Goal: Transaction & Acquisition: Purchase product/service

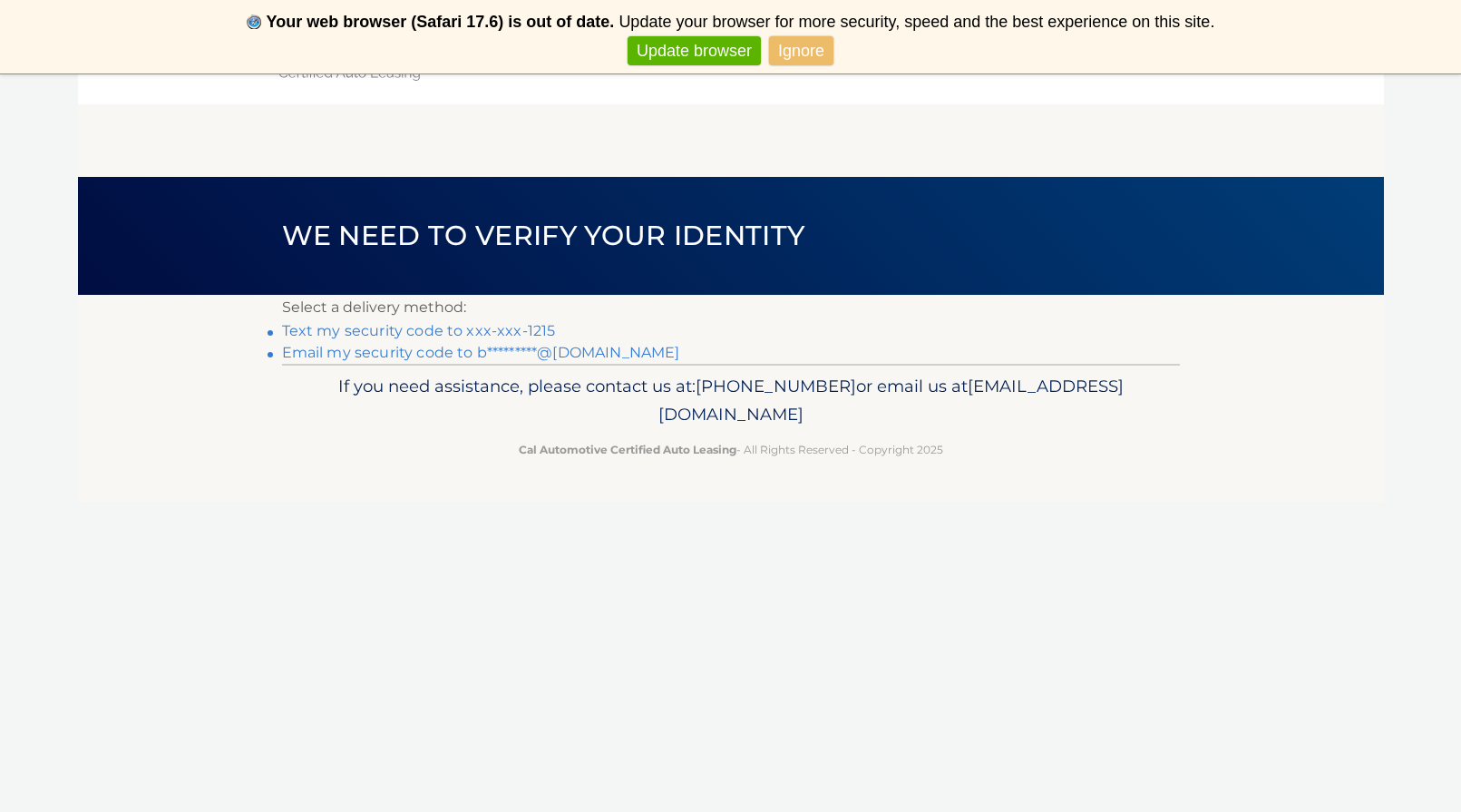
click at [349, 334] on link "Text my security code to xxx-xxx-1215" at bounding box center [419, 330] width 274 height 18
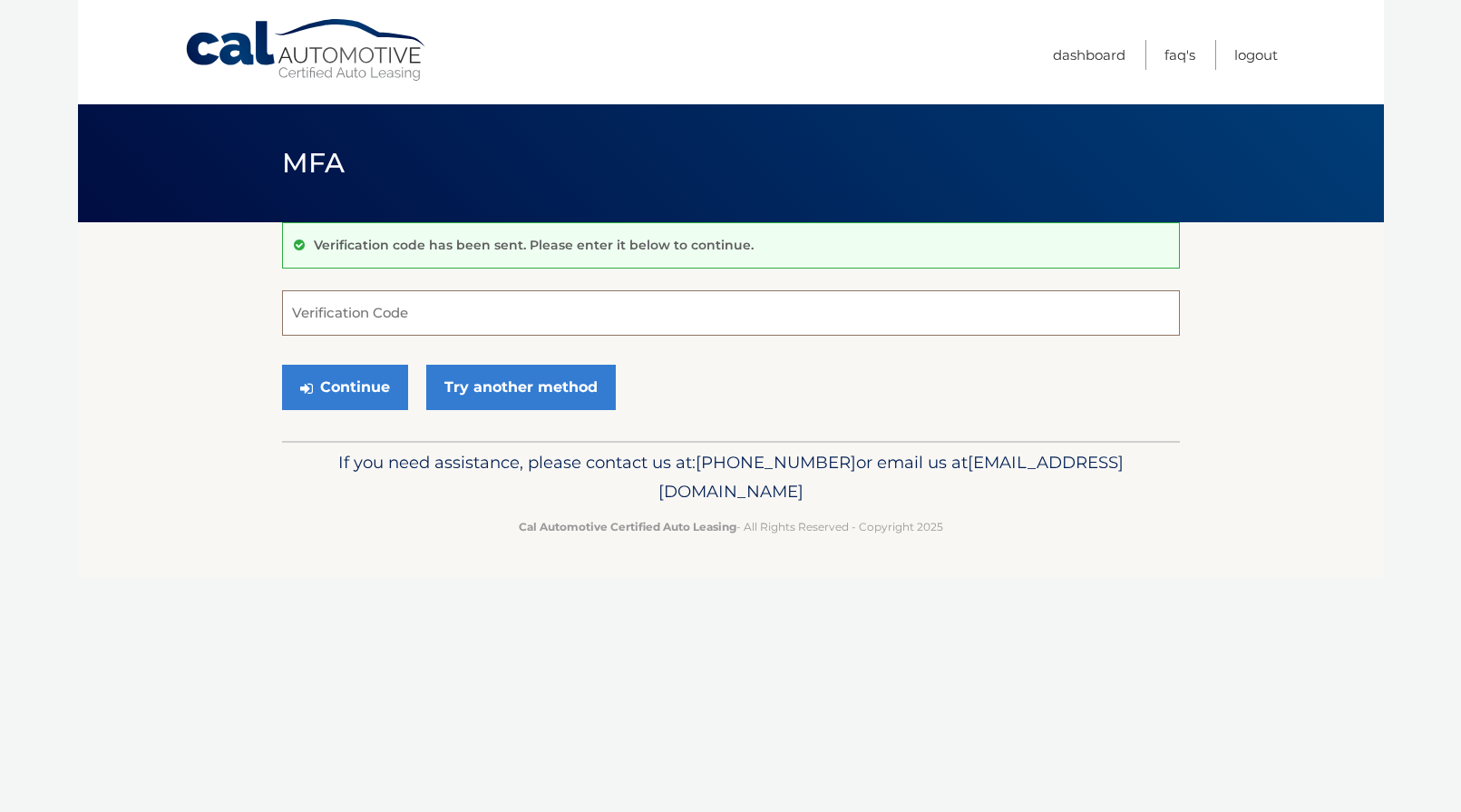
click at [521, 314] on input "Verification Code" at bounding box center [730, 312] width 898 height 45
type input "114062"
click at [339, 387] on button "Continue" at bounding box center [345, 387] width 126 height 45
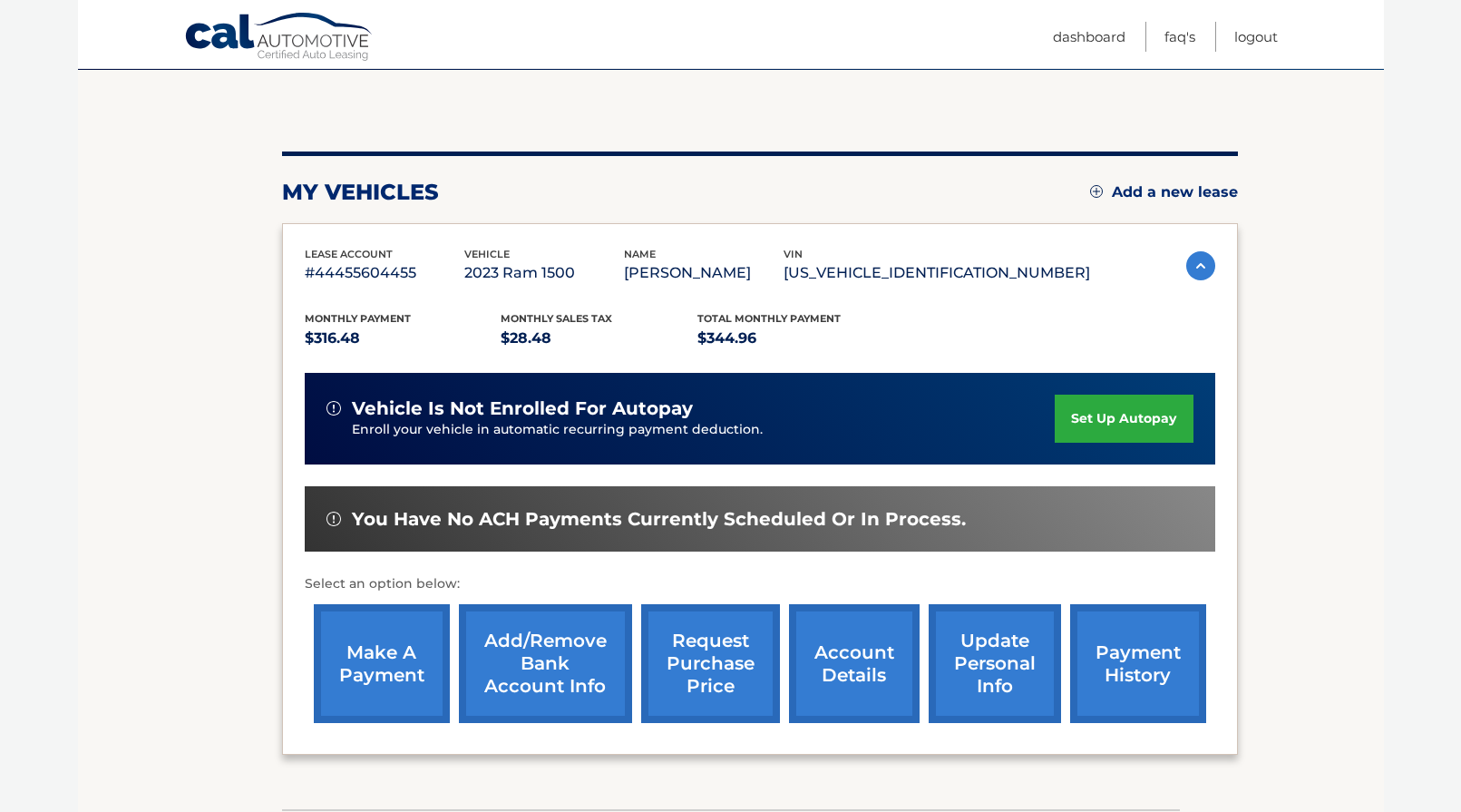
scroll to position [153, 0]
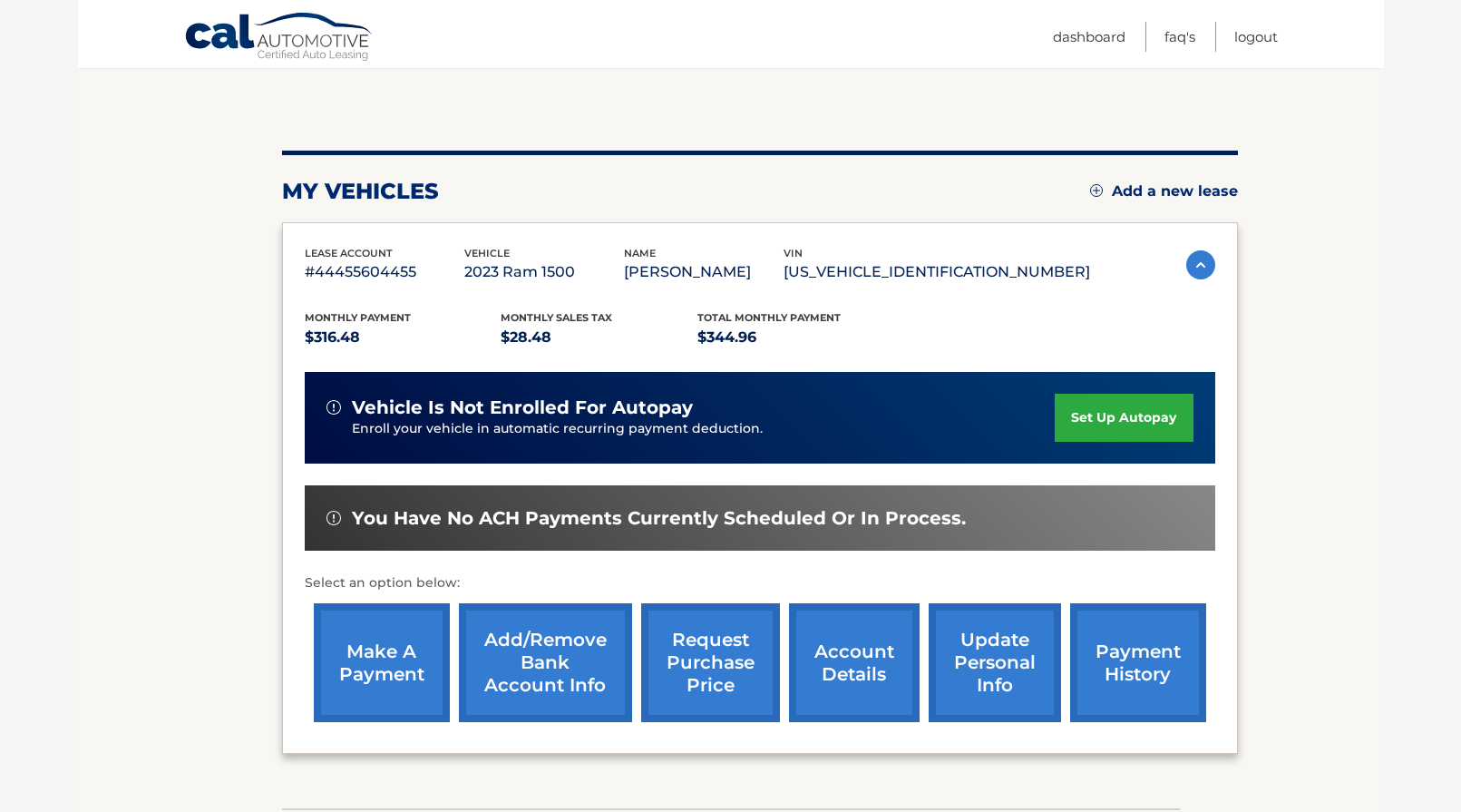
click at [402, 681] on link "make a payment" at bounding box center [382, 663] width 136 height 119
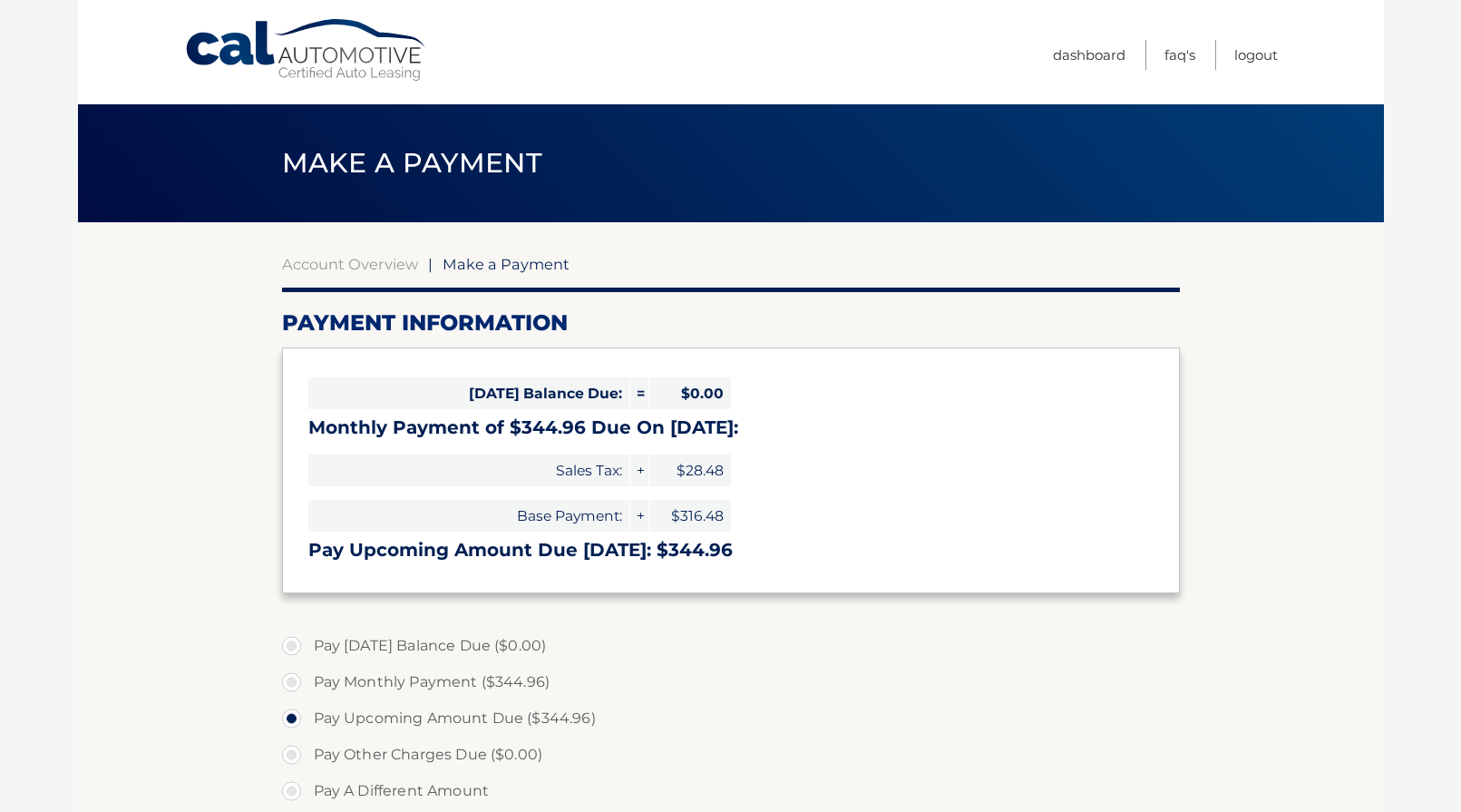
select select "ZDRkYTViMTQtNzdjNS00NjQ0LThhMDktMzljMGM3ZjczNzRj"
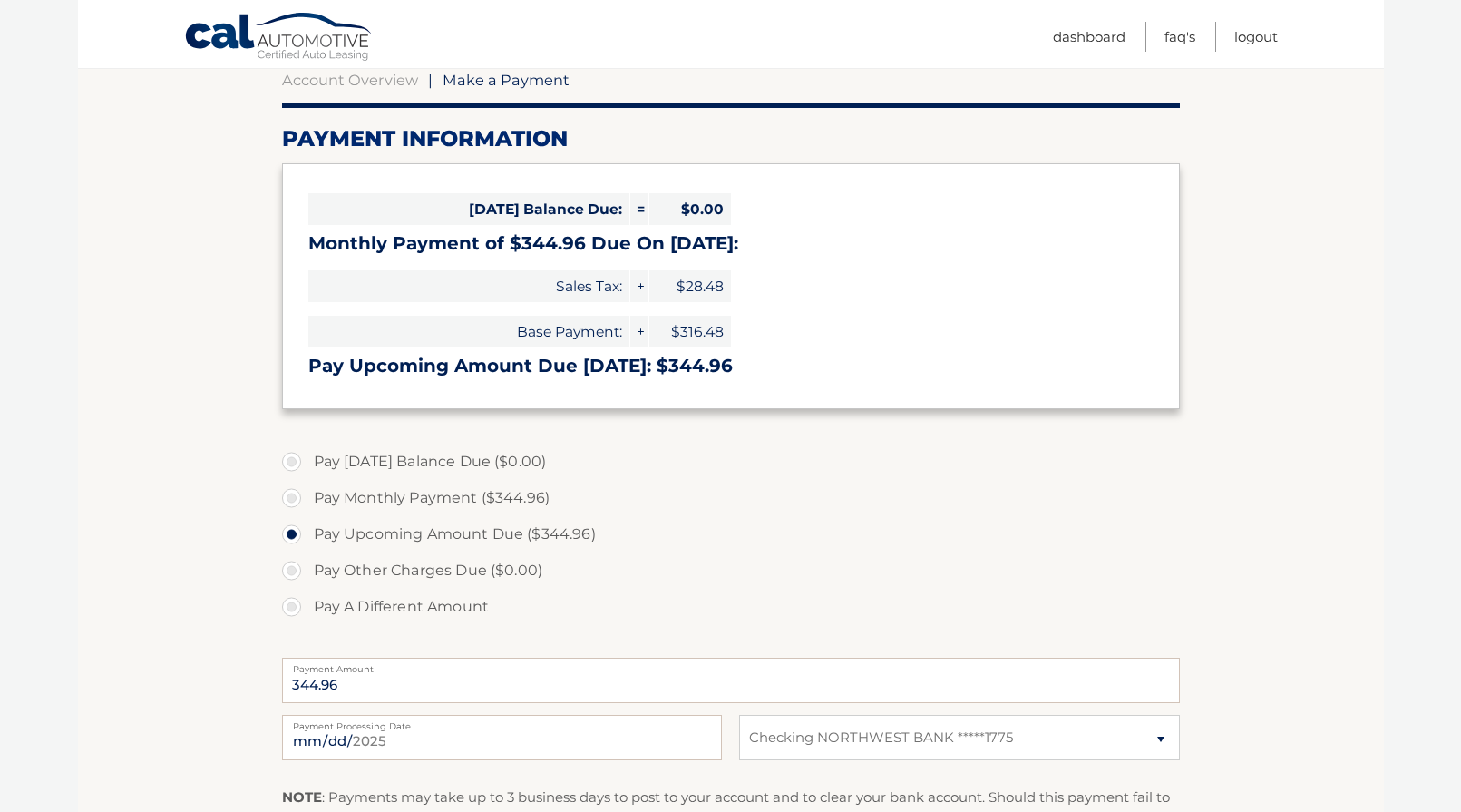
scroll to position [185, 0]
click at [294, 491] on label "Pay Monthly Payment ($344.96)" at bounding box center [730, 497] width 898 height 36
click at [294, 491] on input "Pay Monthly Payment ($344.96)" at bounding box center [299, 493] width 19 height 29
radio input "true"
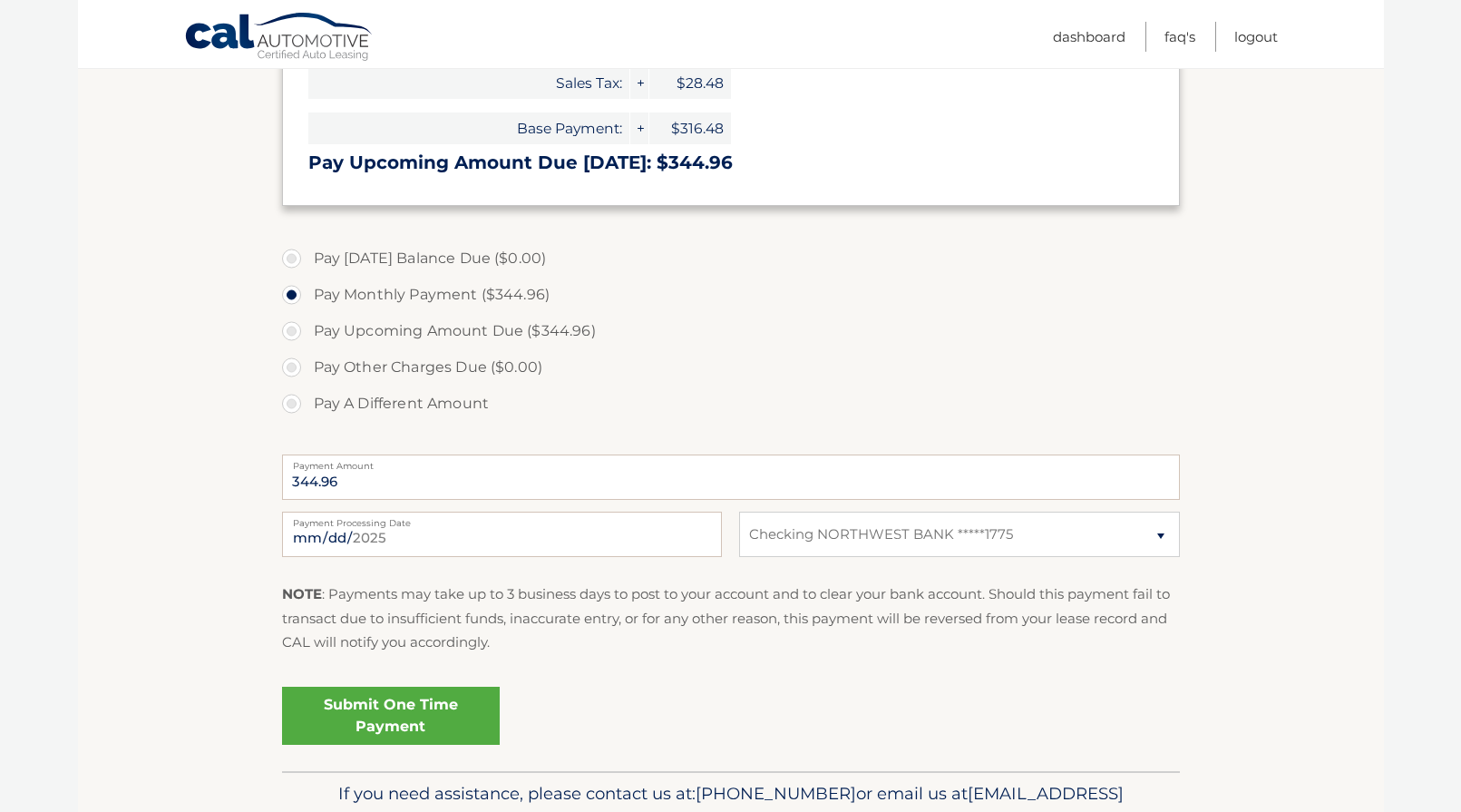
scroll to position [388, 0]
click at [577, 538] on input "2025-08-13" at bounding box center [502, 533] width 440 height 45
type input "2025-09-15"
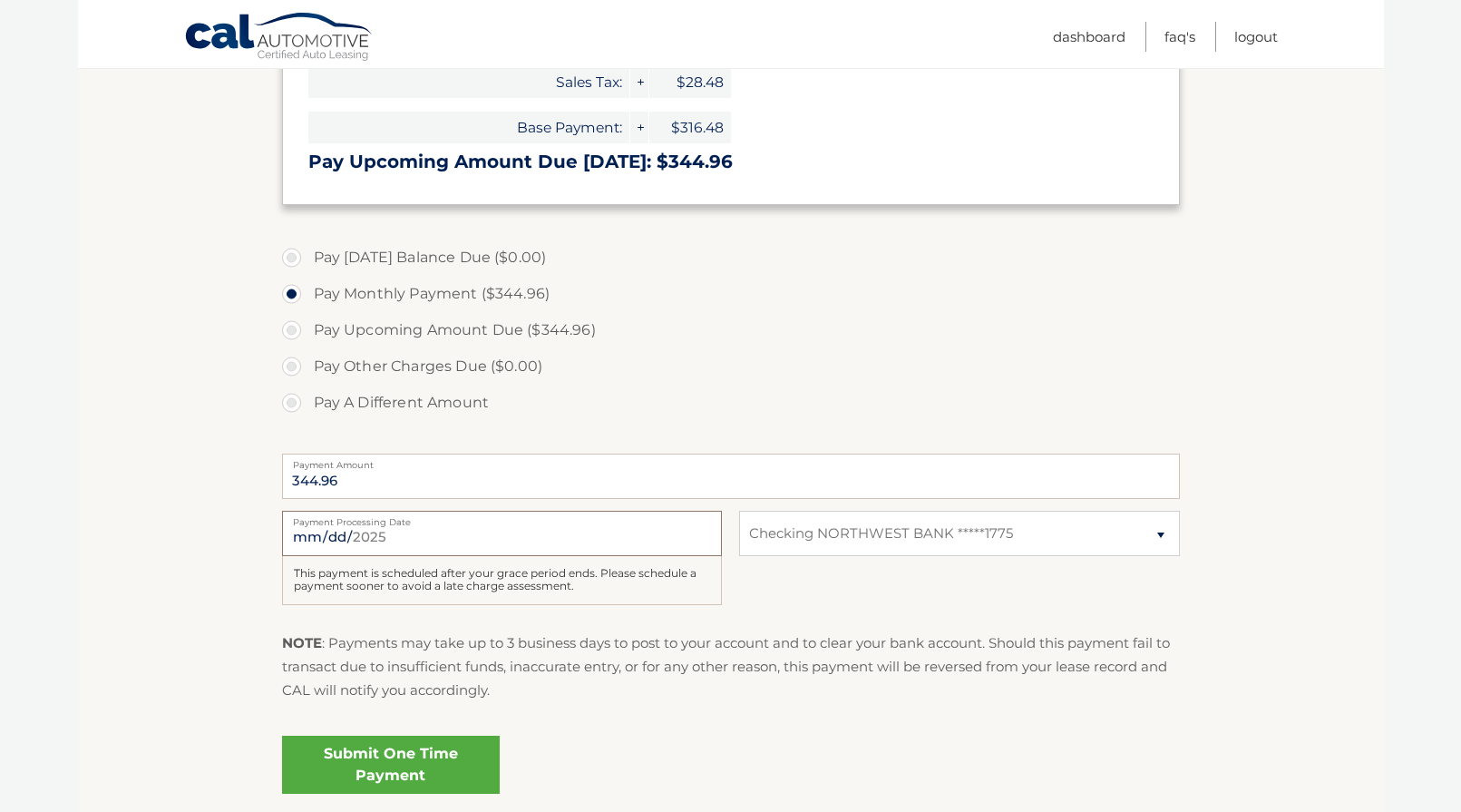
click at [579, 536] on input "2025-09-15" at bounding box center [502, 533] width 440 height 45
click at [582, 537] on input "2025-09-15" at bounding box center [502, 533] width 440 height 45
click at [909, 566] on div "2025-09-15 Payment Processing Date This payment is scheduled after your grace p…" at bounding box center [730, 568] width 898 height 115
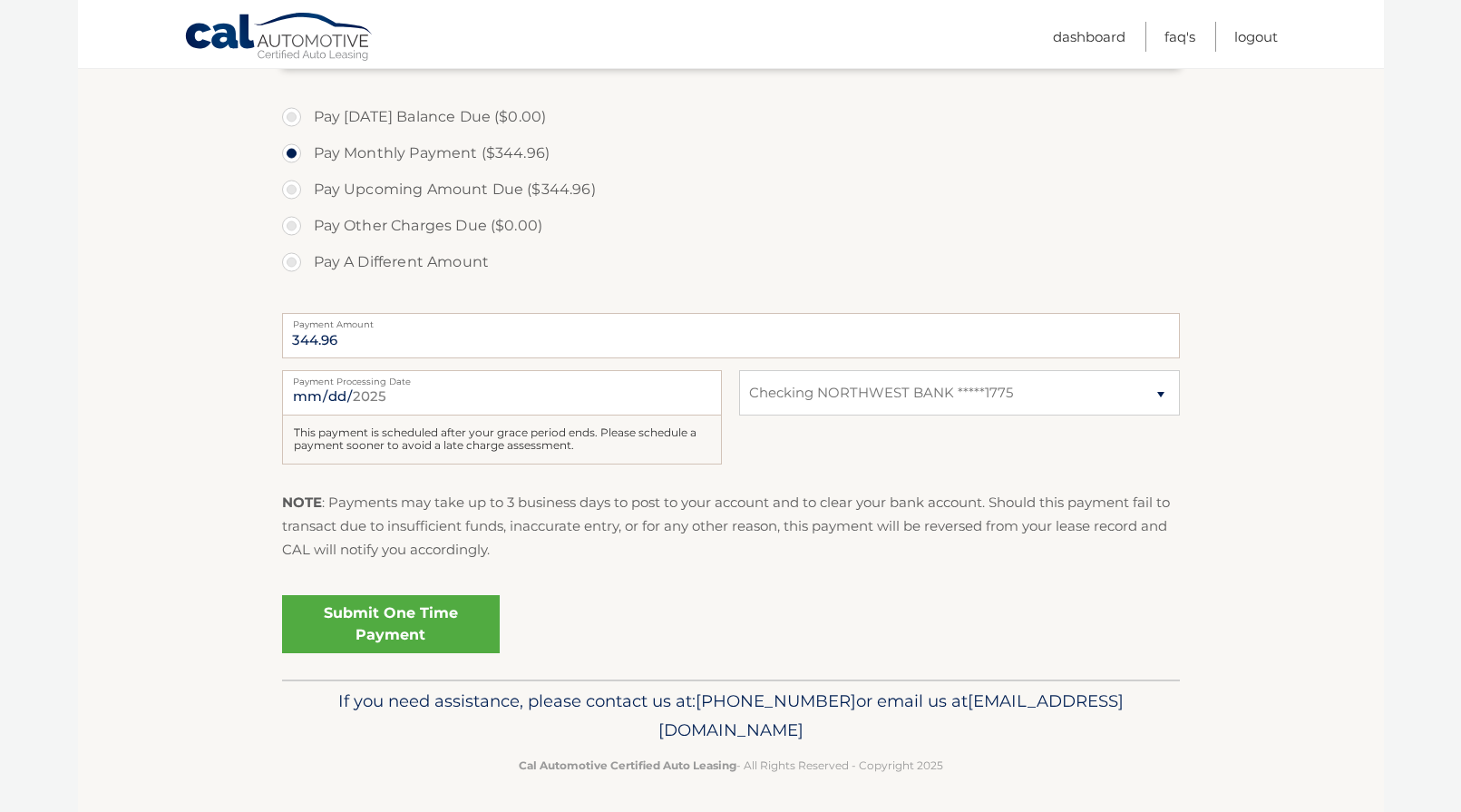
scroll to position [528, 0]
click at [439, 616] on link "Submit One Time Payment" at bounding box center [390, 625] width 218 height 58
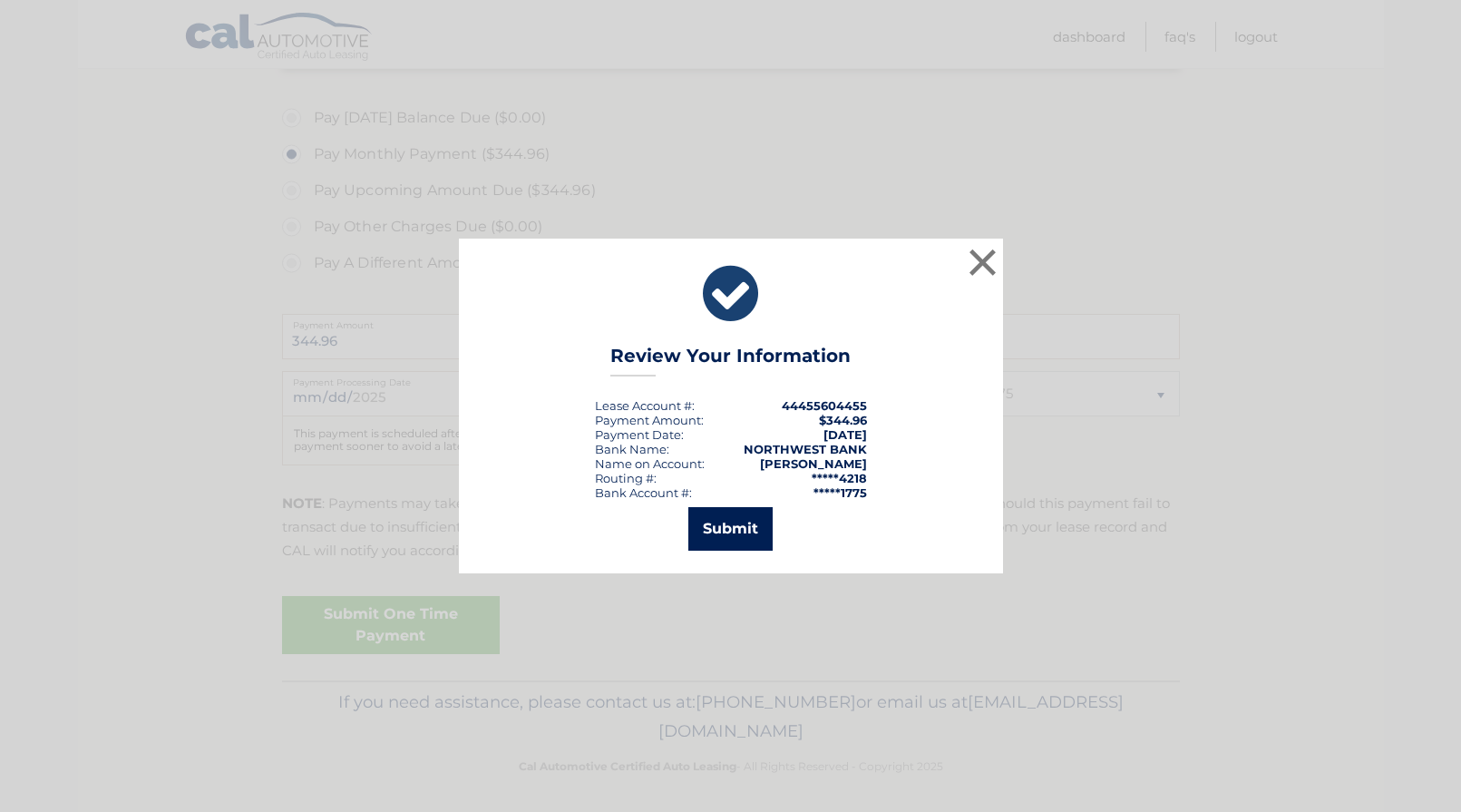
click at [733, 536] on button "Submit" at bounding box center [730, 528] width 84 height 44
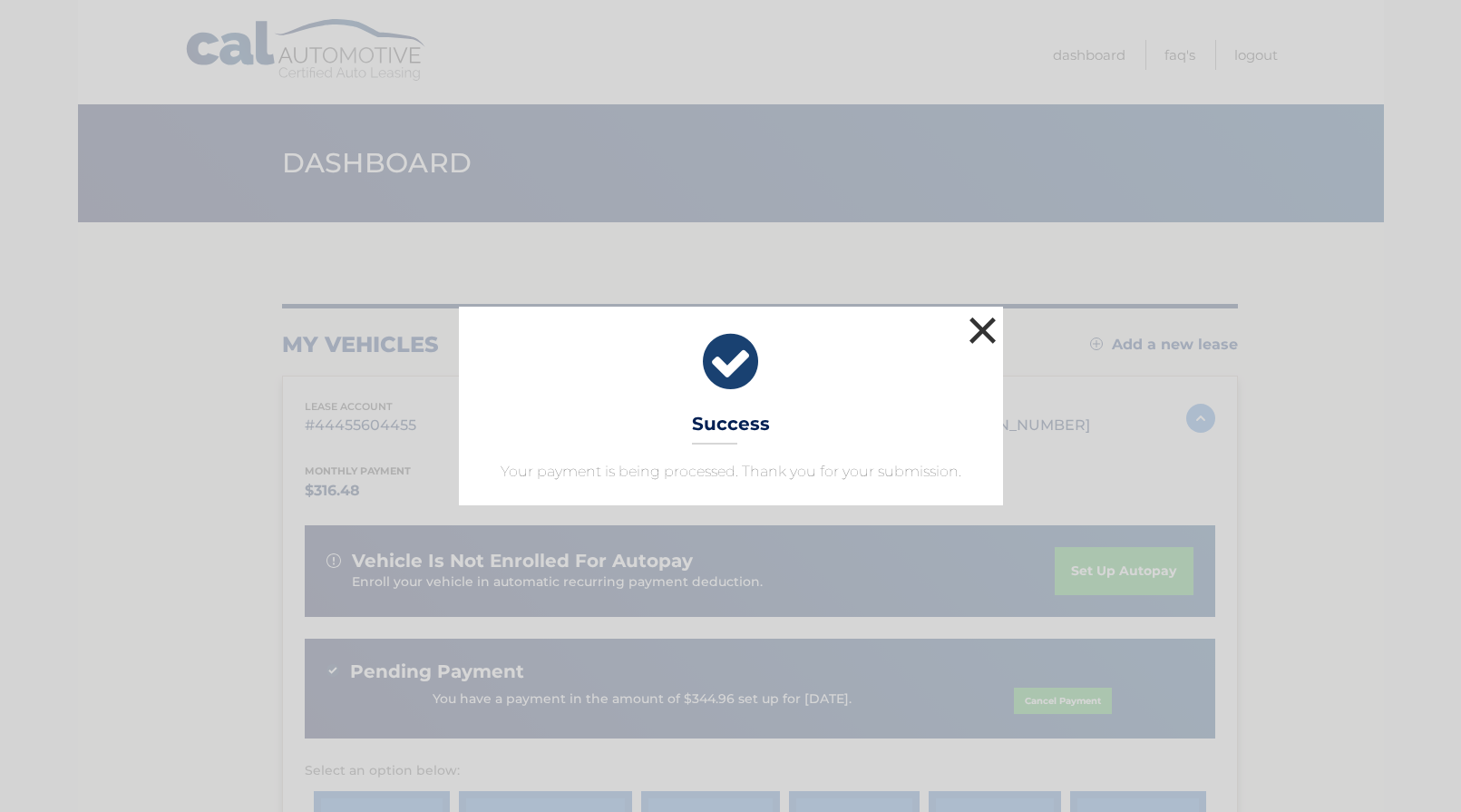
click at [985, 330] on button "×" at bounding box center [983, 330] width 36 height 36
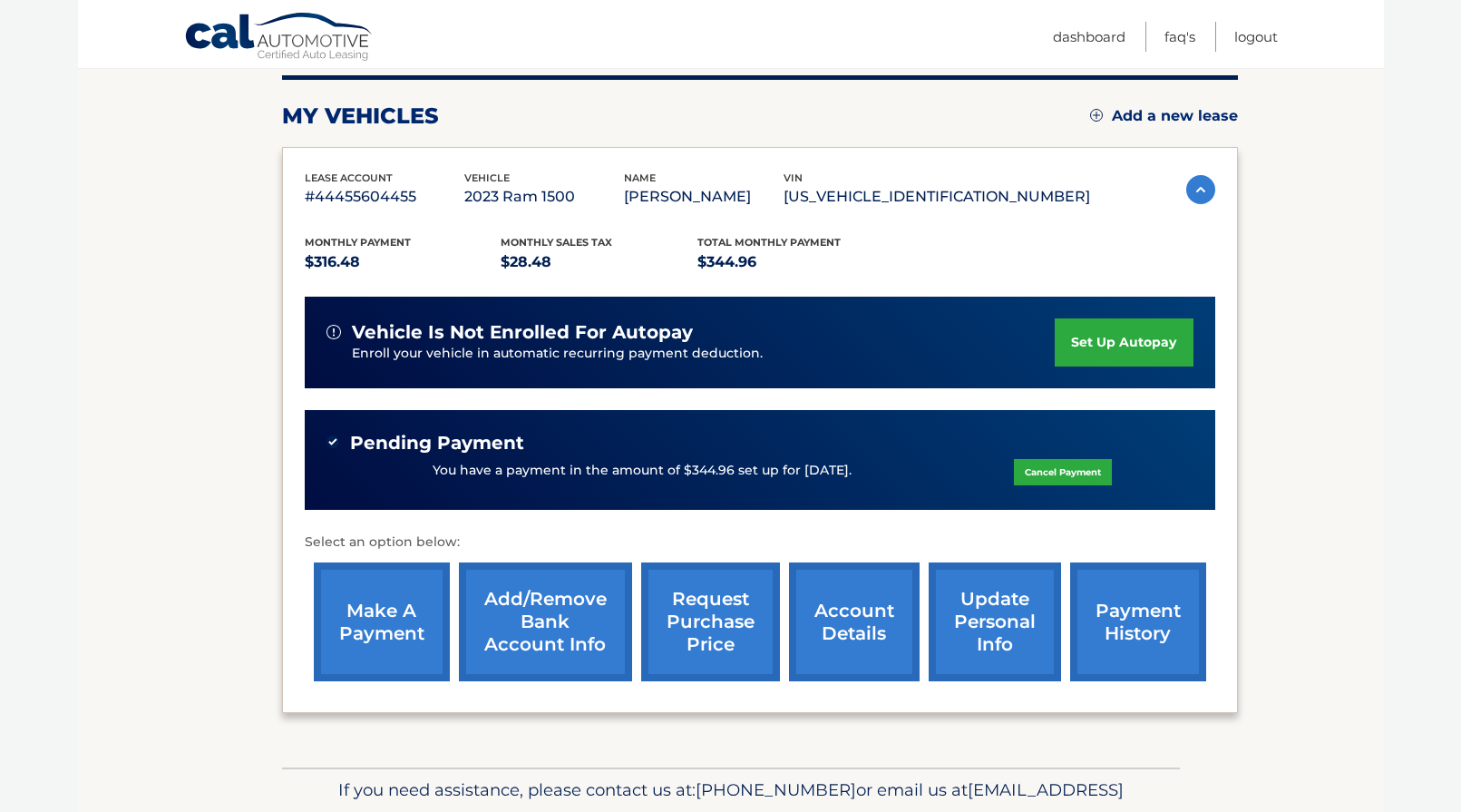
scroll to position [235, 0]
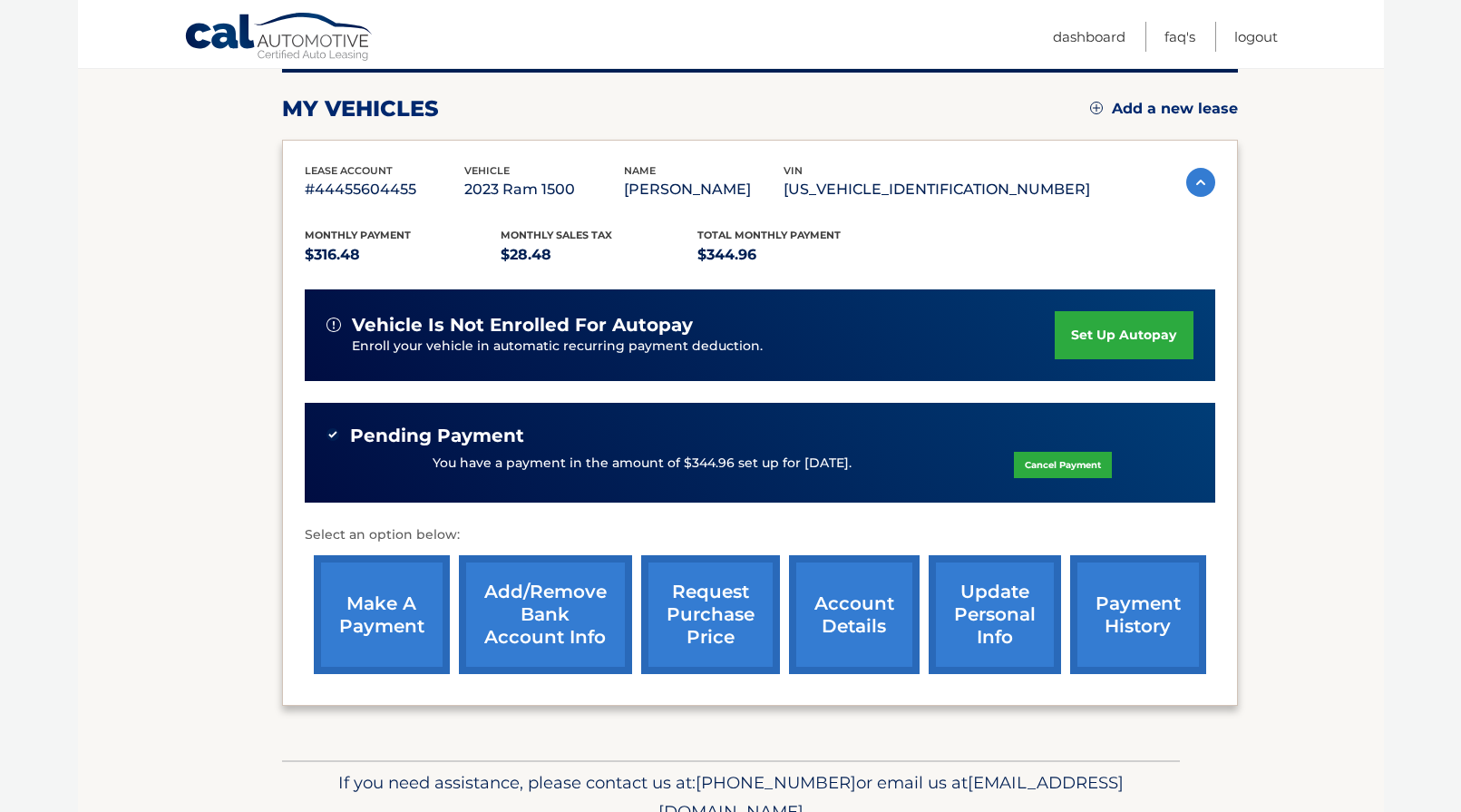
click at [1147, 604] on link "payment history" at bounding box center [1138, 615] width 136 height 119
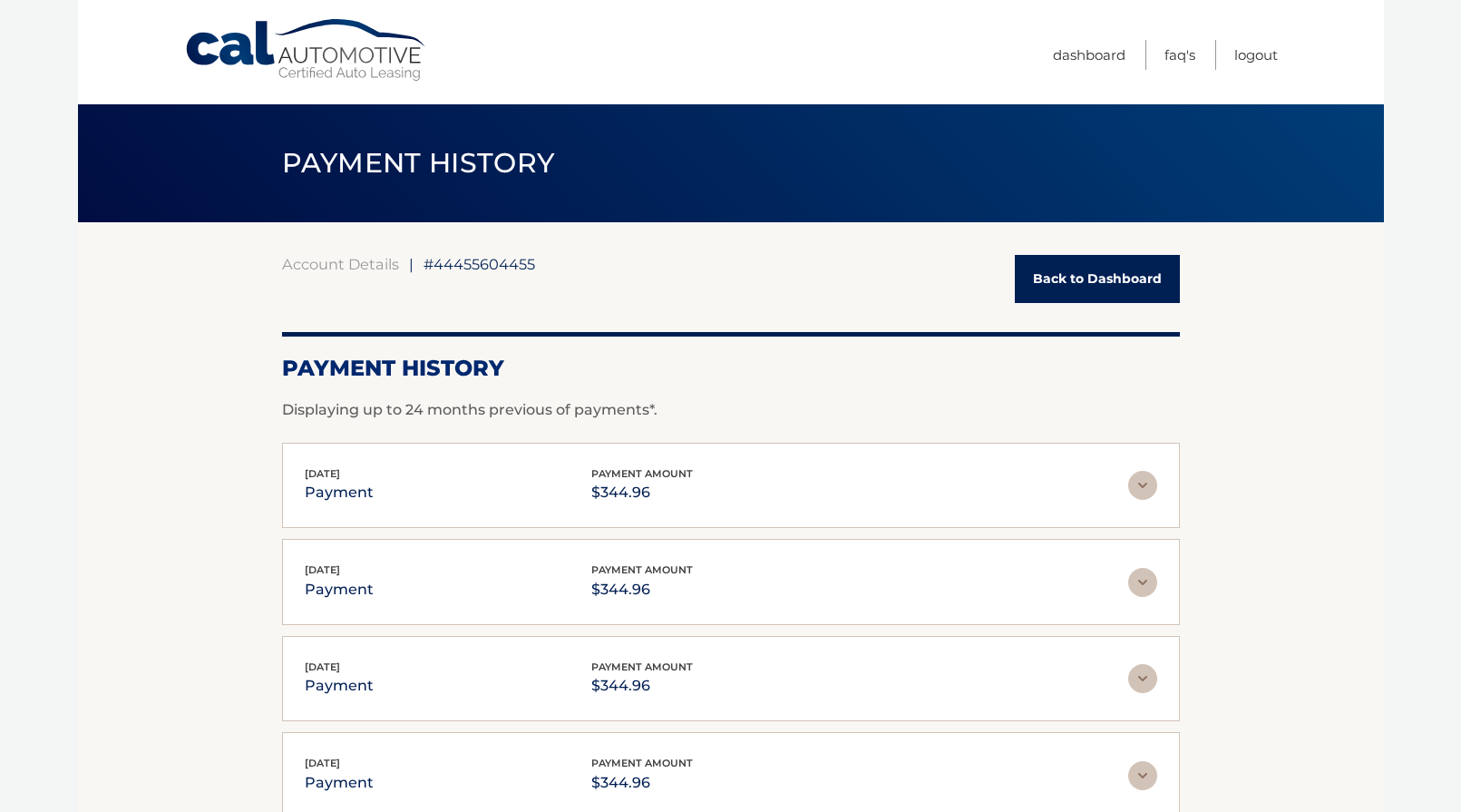
click at [1144, 486] on img at bounding box center [1142, 485] width 29 height 29
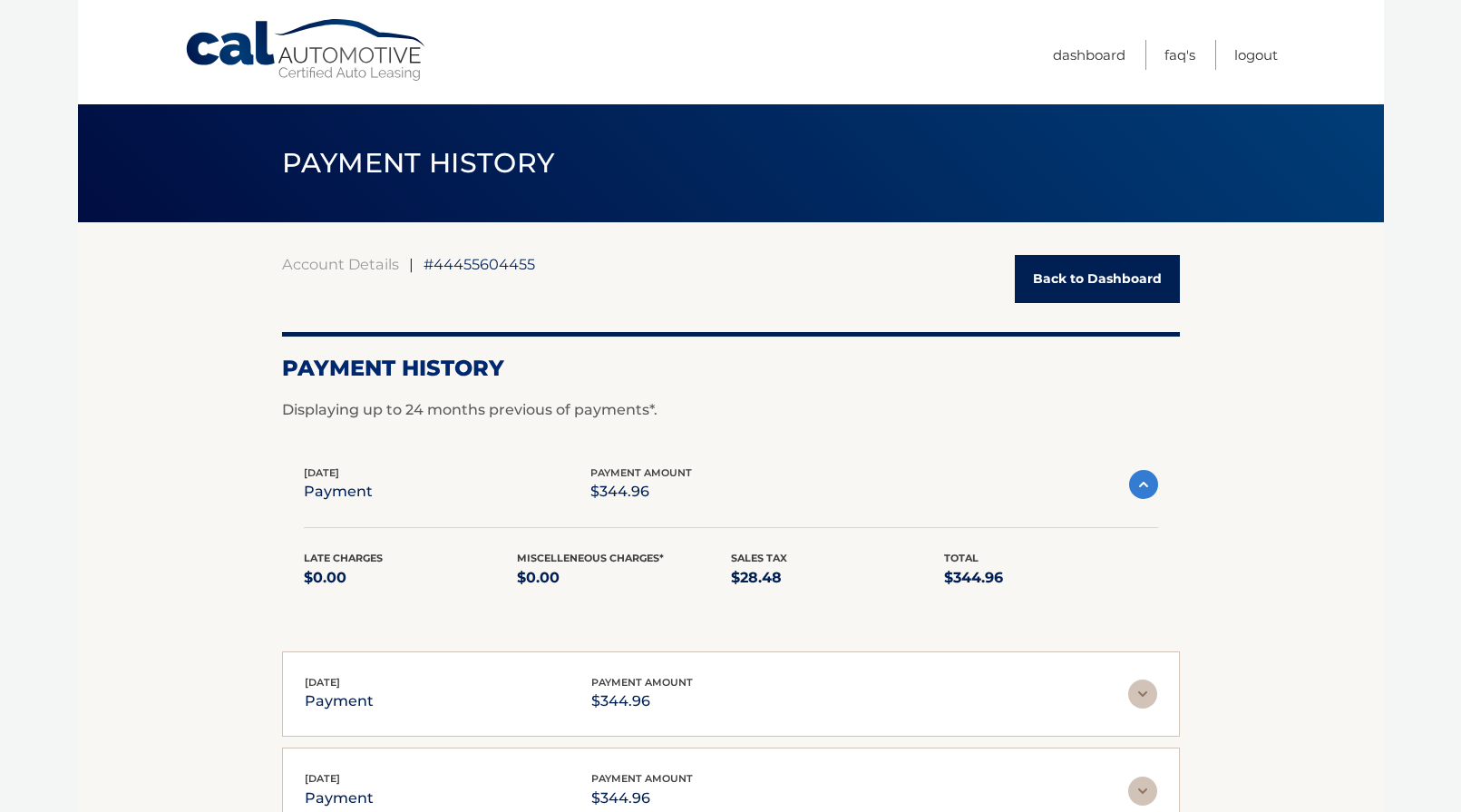
click at [1144, 486] on img at bounding box center [1143, 484] width 29 height 29
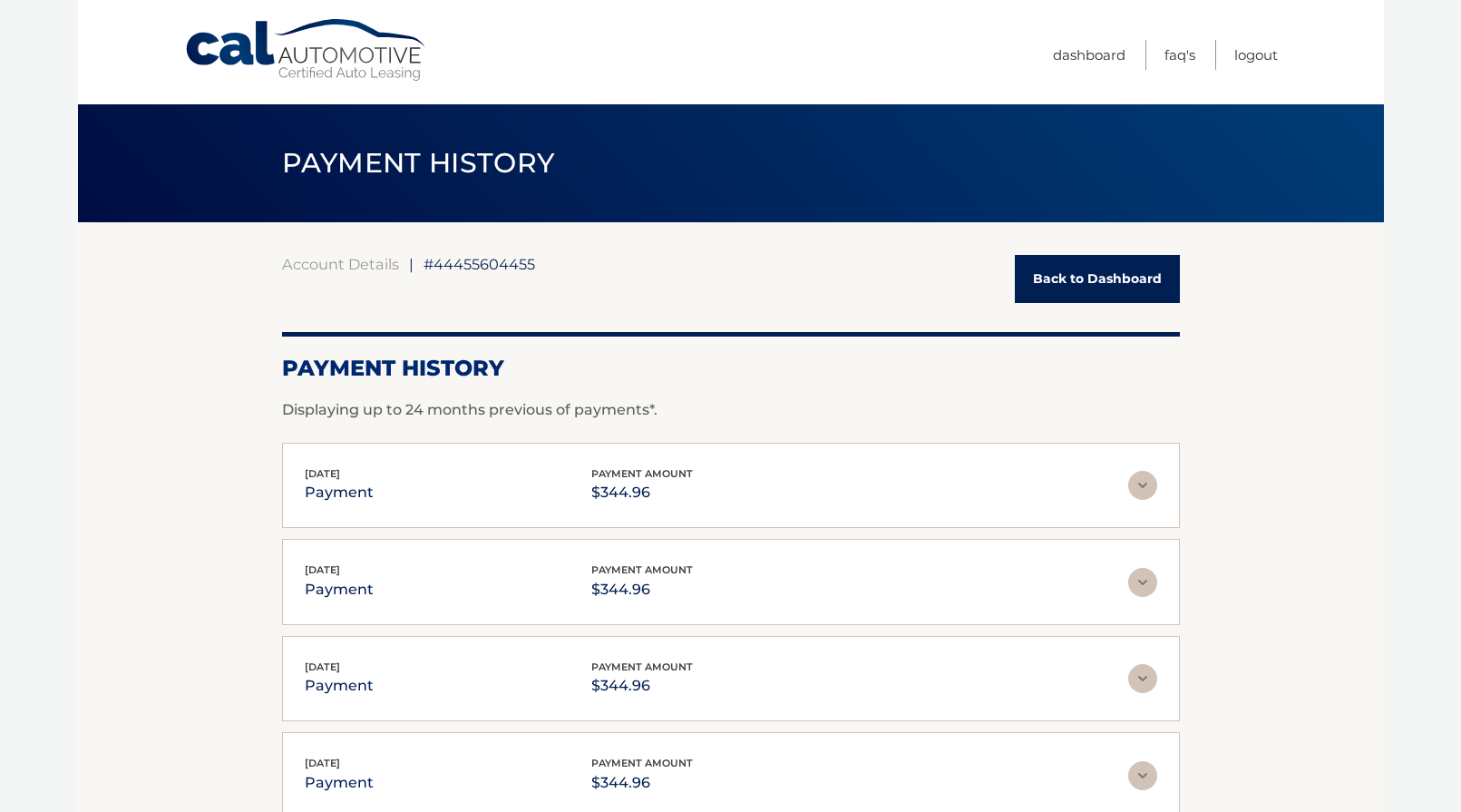
click at [1148, 479] on img at bounding box center [1142, 485] width 29 height 29
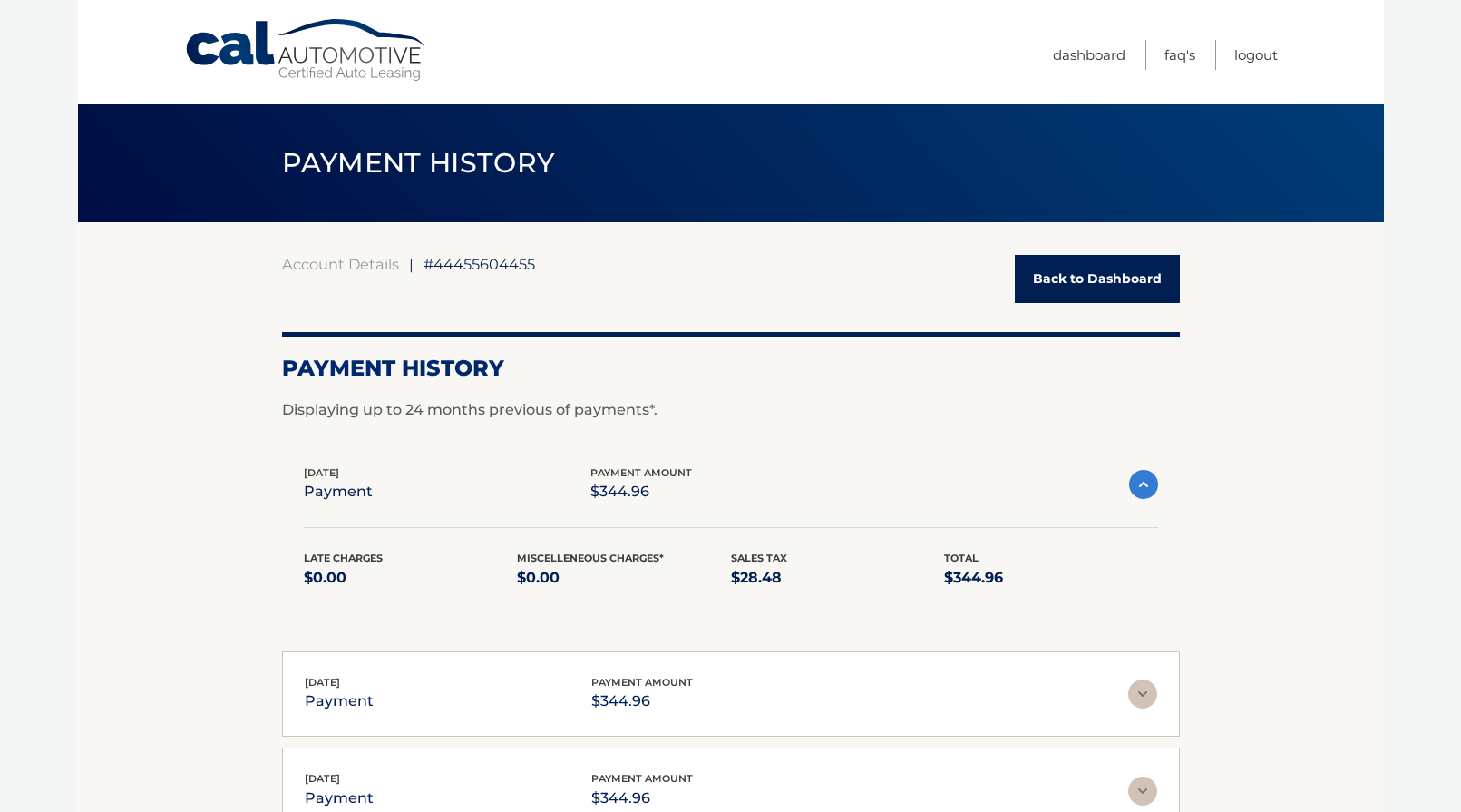
click at [1148, 479] on img at bounding box center [1143, 484] width 29 height 29
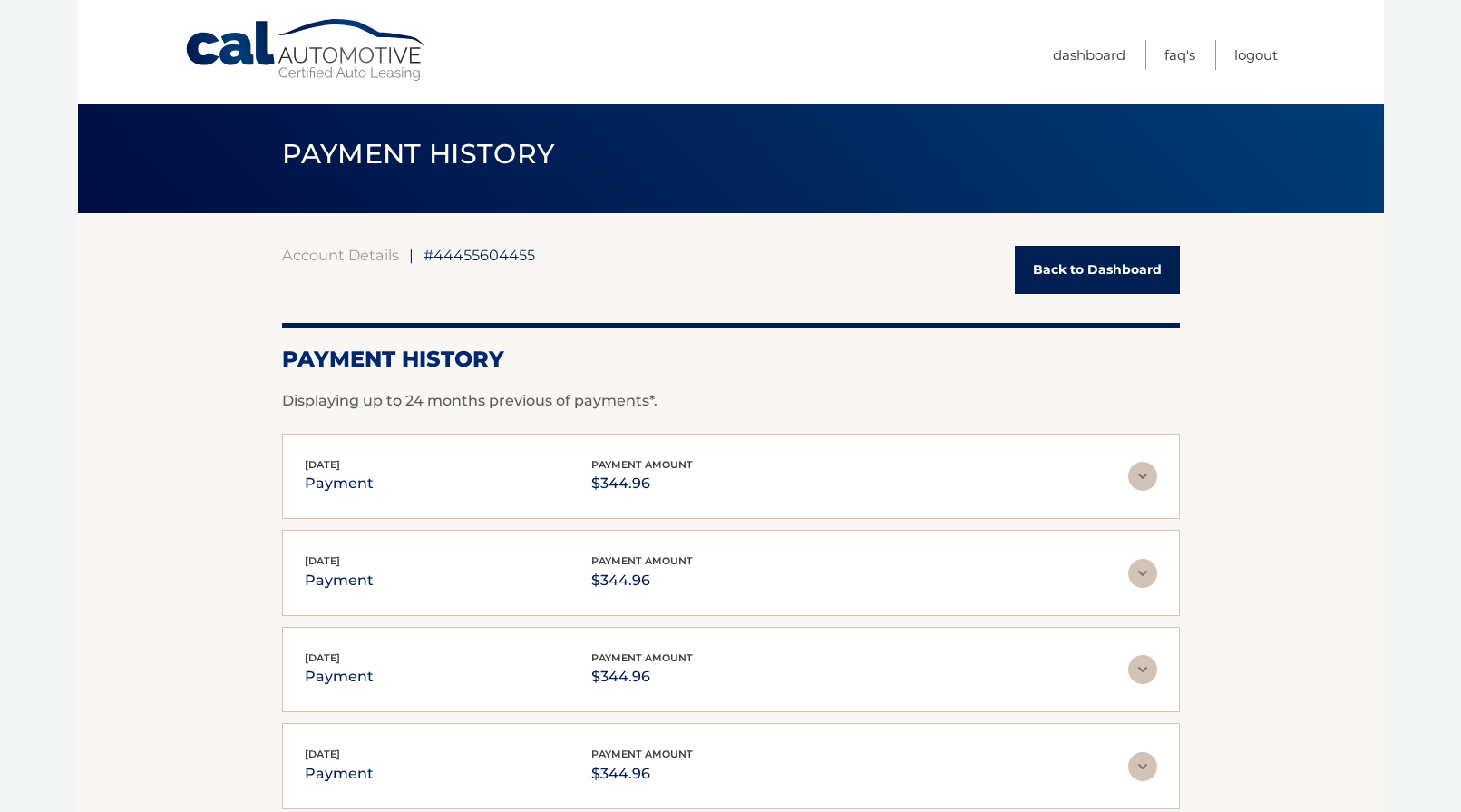
scroll to position [6, 0]
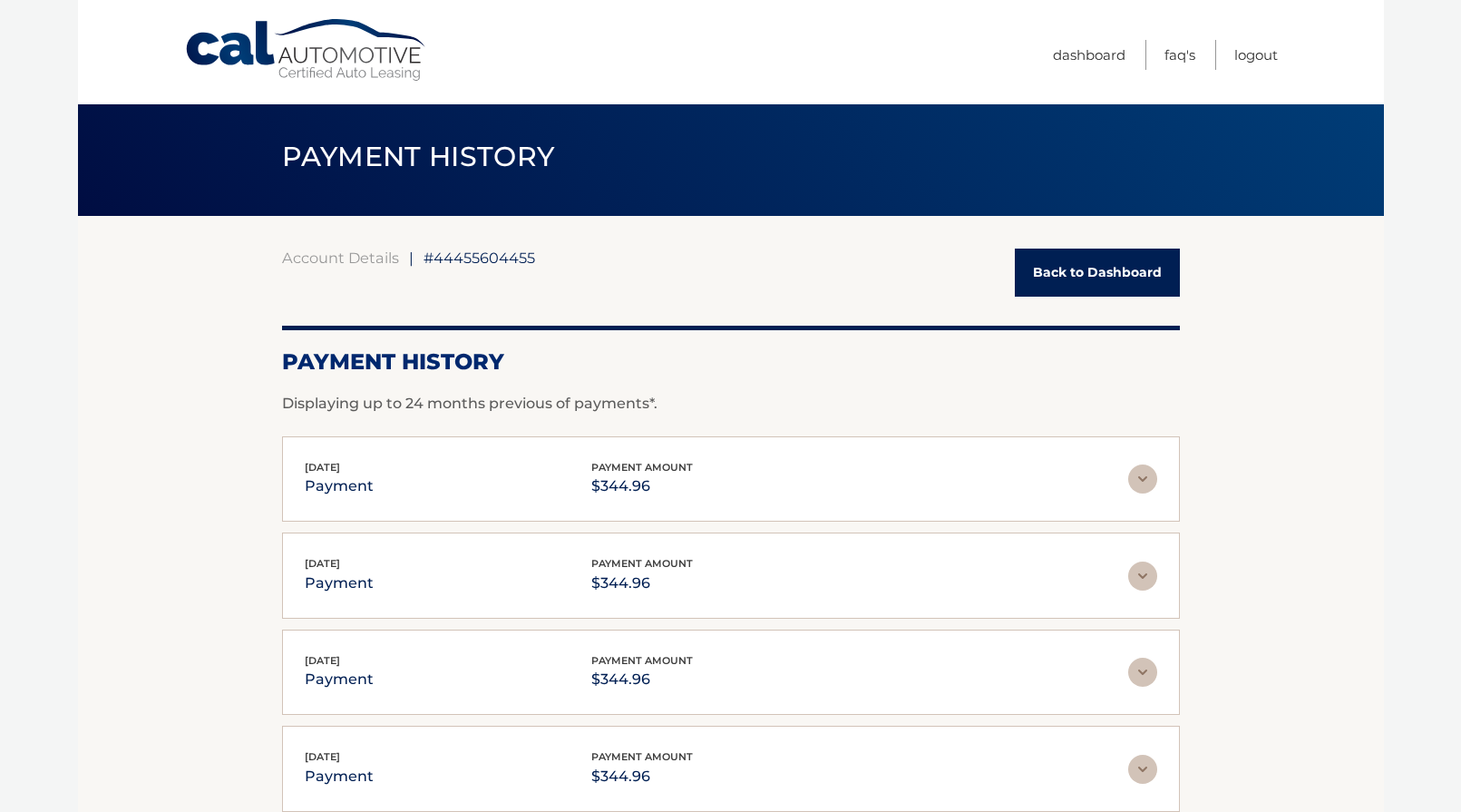
click at [1111, 275] on link "Back to Dashboard" at bounding box center [1098, 273] width 165 height 48
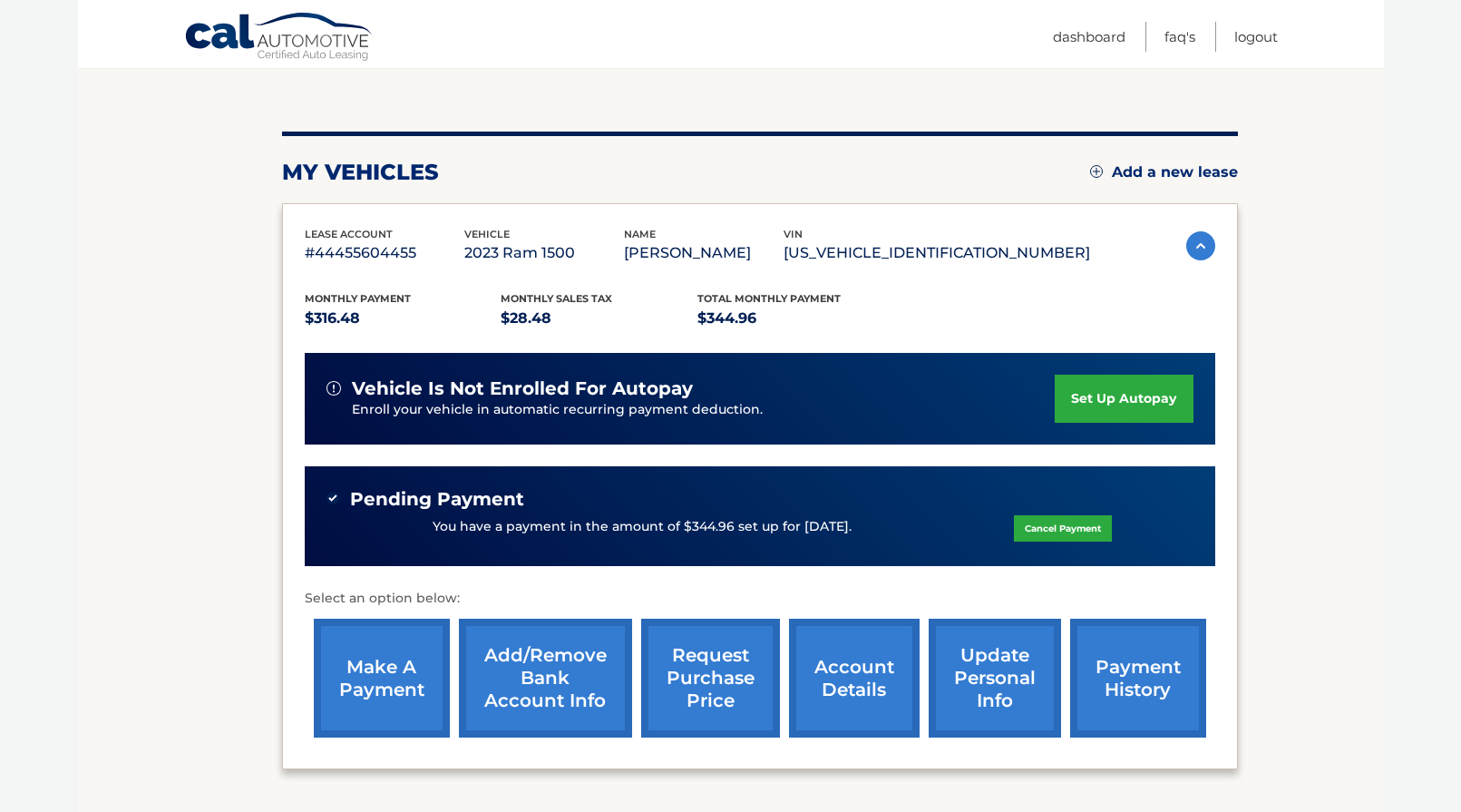
scroll to position [174, 0]
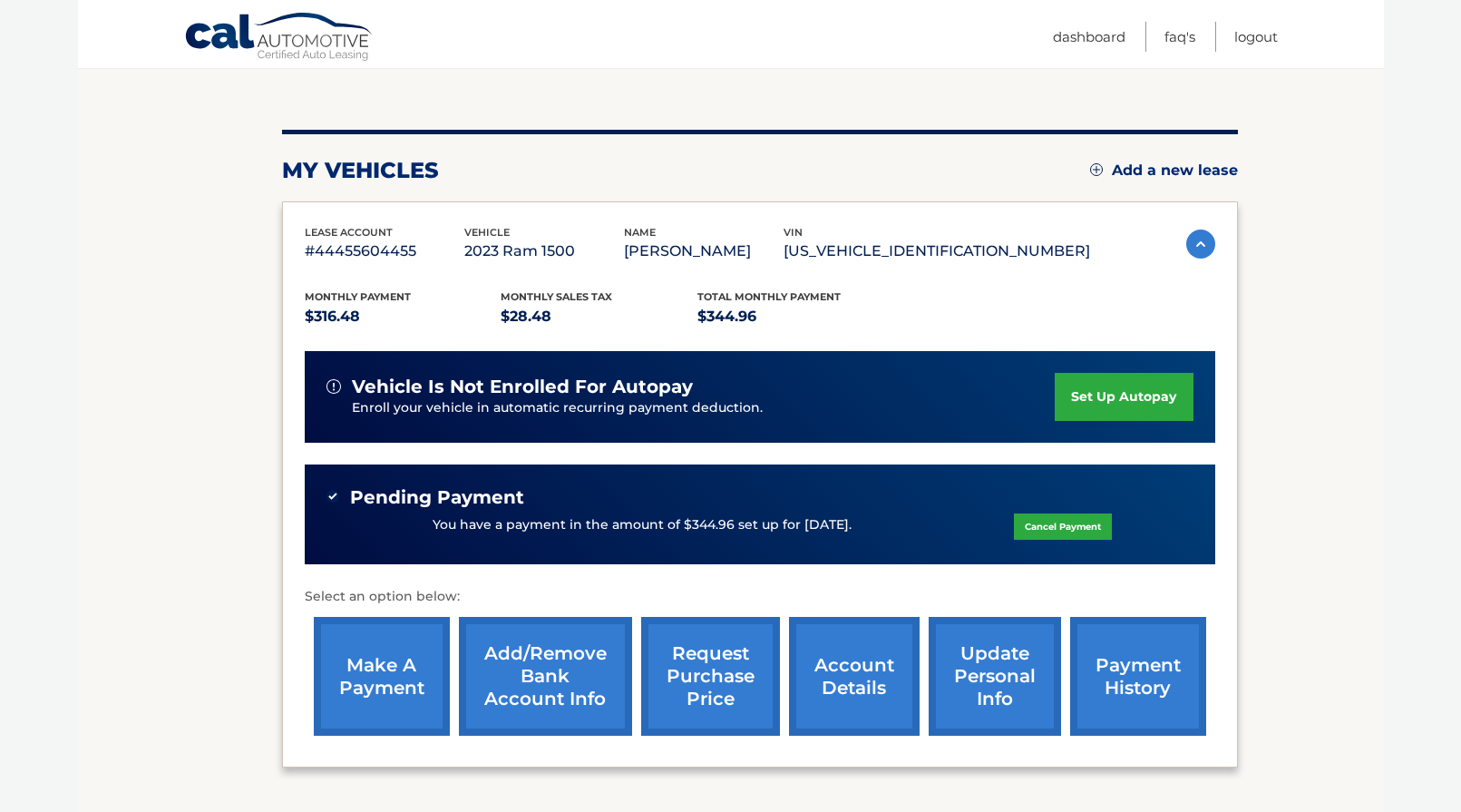
click at [1140, 677] on link "payment history" at bounding box center [1138, 676] width 136 height 119
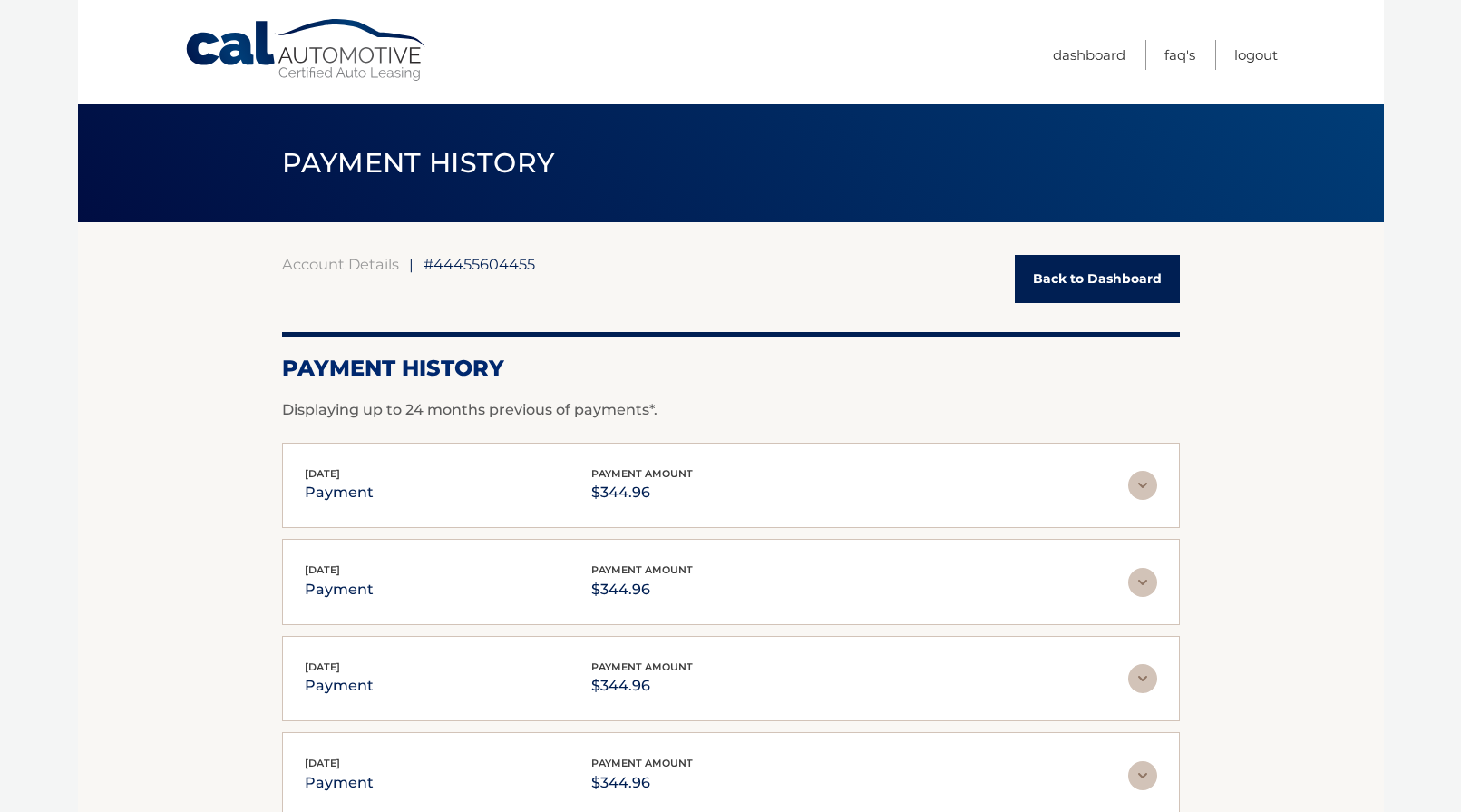
click at [1103, 282] on link "Back to Dashboard" at bounding box center [1098, 279] width 165 height 48
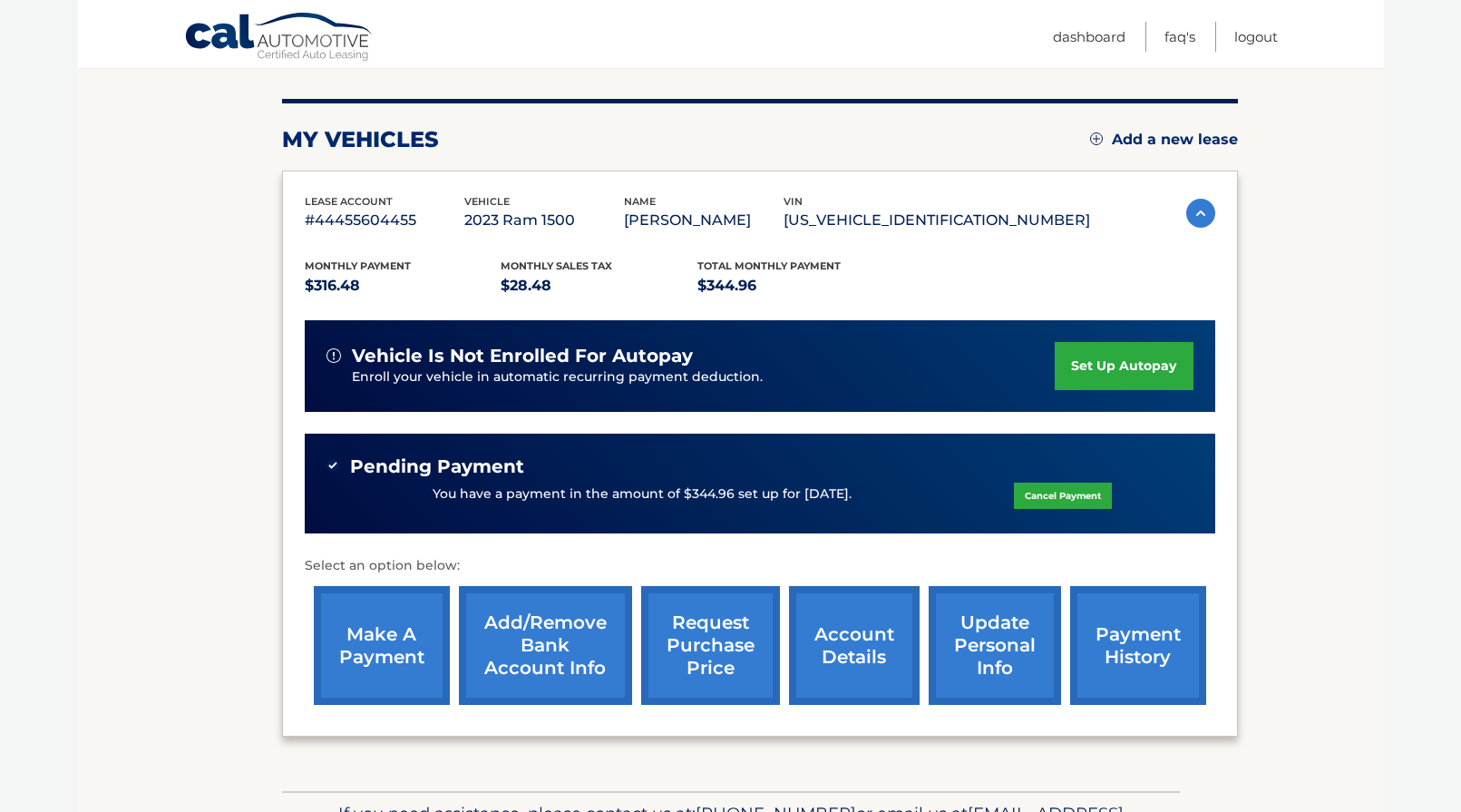
scroll to position [207, 0]
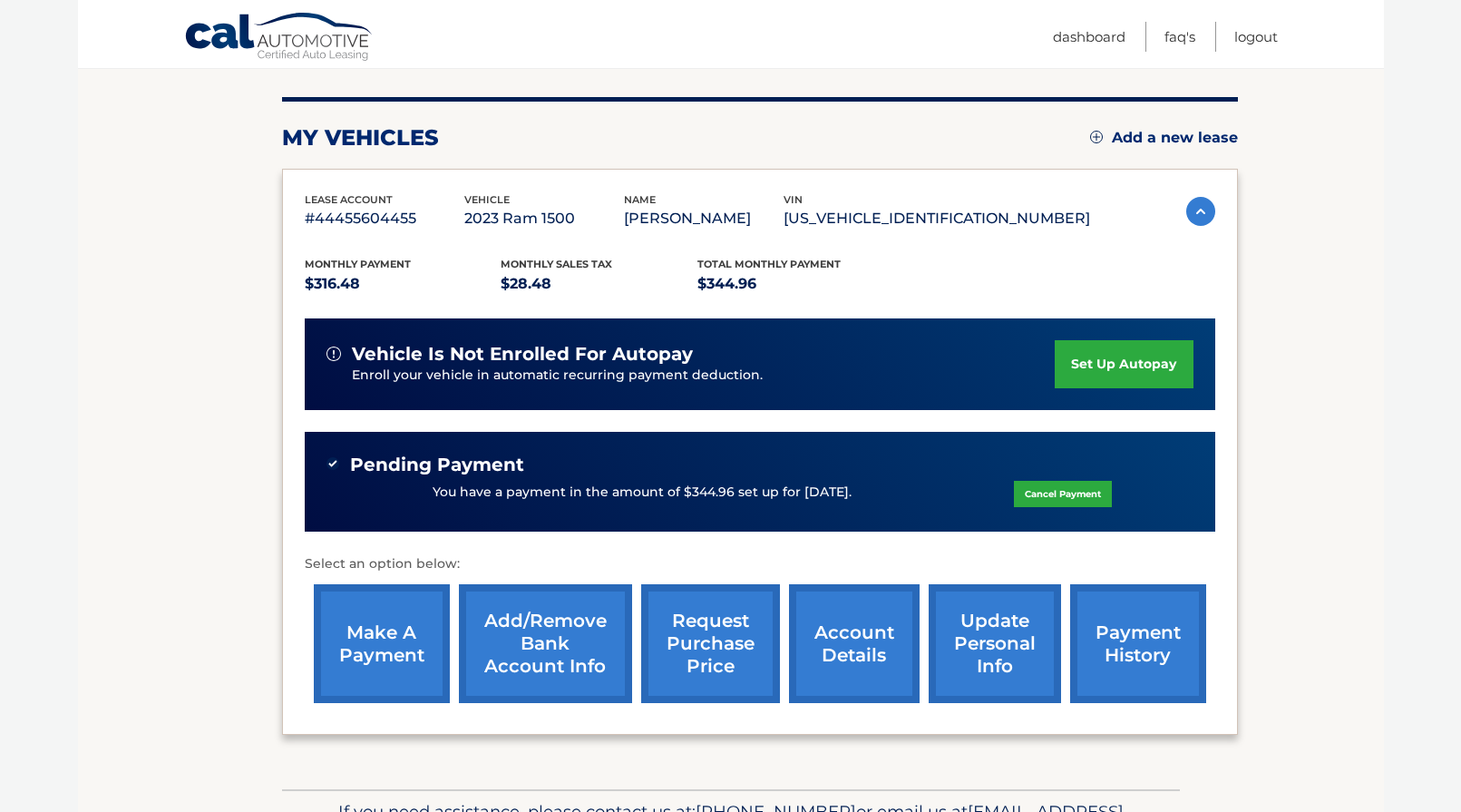
click at [389, 635] on link "make a payment" at bounding box center [382, 643] width 136 height 119
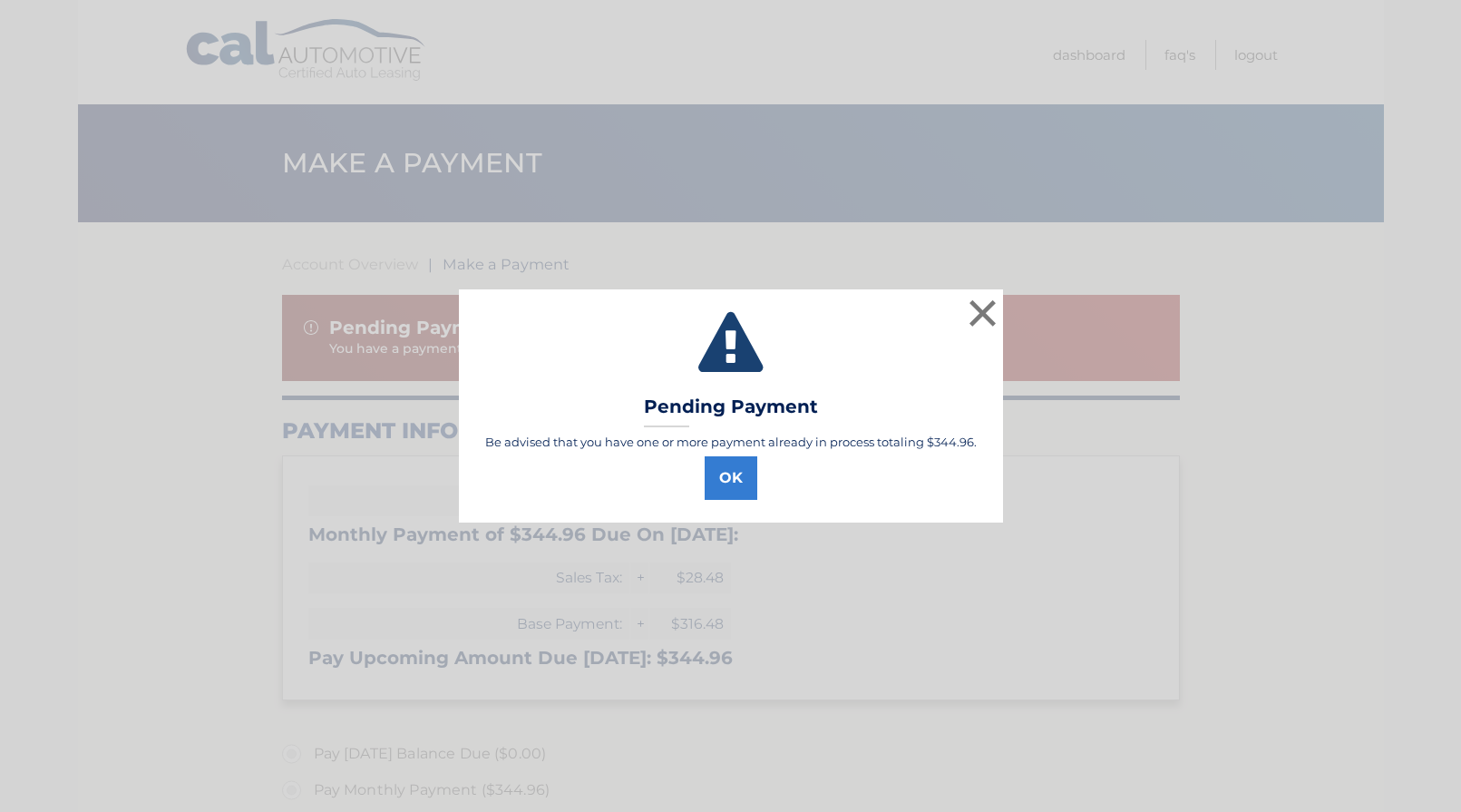
select select "ZDRkYTViMTQtNzdjNS00NjQ0LThhMDktMzljMGM3ZjczNzRj"
click at [743, 480] on button "OK" at bounding box center [730, 477] width 53 height 44
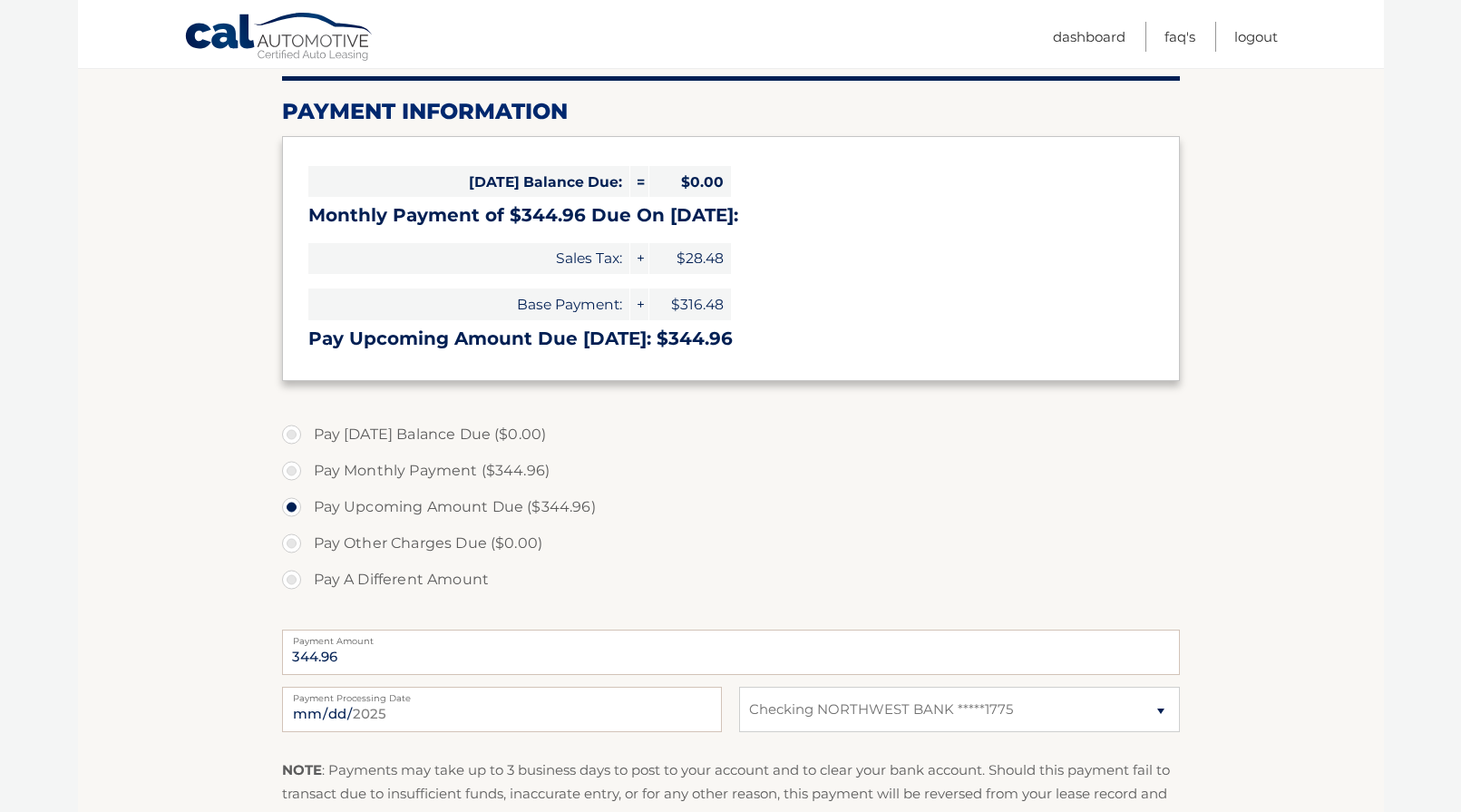
scroll to position [320, 0]
click at [297, 463] on label "Pay Monthly Payment ($344.96)" at bounding box center [730, 469] width 898 height 36
click at [297, 463] on input "Pay Monthly Payment ($344.96)" at bounding box center [299, 465] width 19 height 29
radio input "true"
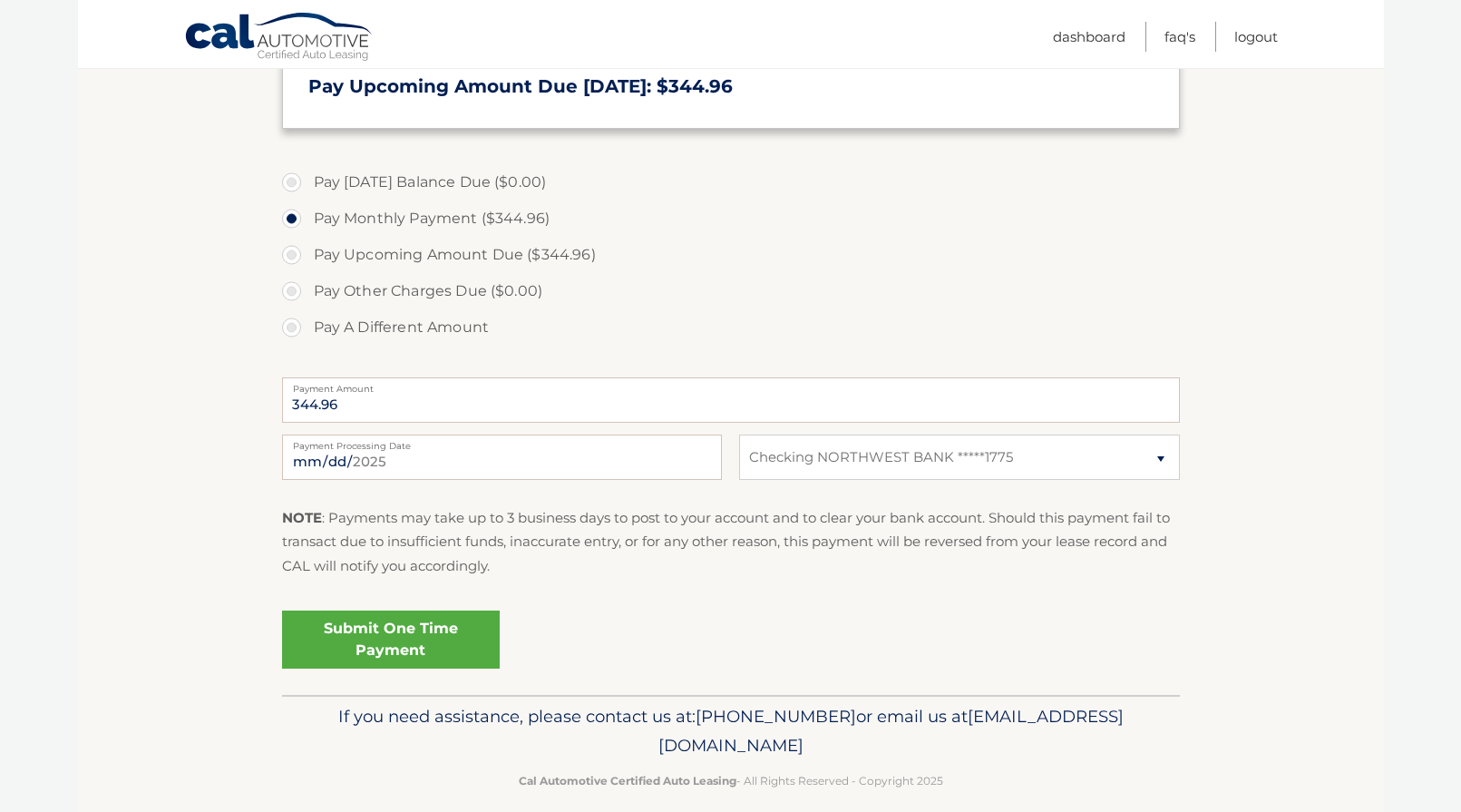
scroll to position [586, 0]
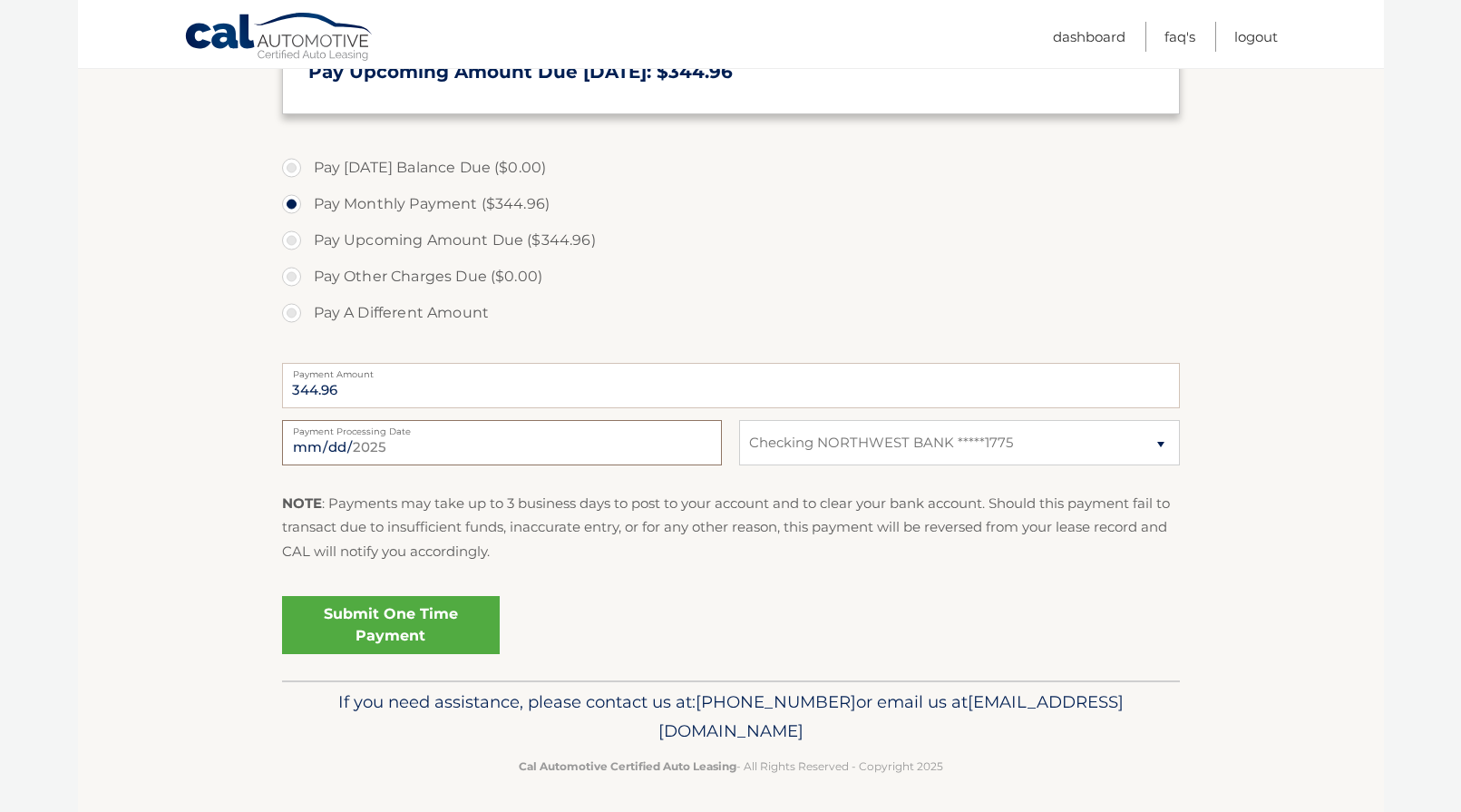
click at [442, 445] on input "[DATE]" at bounding box center [502, 442] width 440 height 45
type input "[DATE]"
click at [713, 576] on fieldset "Pay [DATE] Balance Due ($0.00) Pay Monthly Payment ($344.96) Pay Upcoming Amoun…" at bounding box center [730, 412] width 898 height 536
click at [402, 625] on link "Submit One Time Payment" at bounding box center [390, 625] width 218 height 58
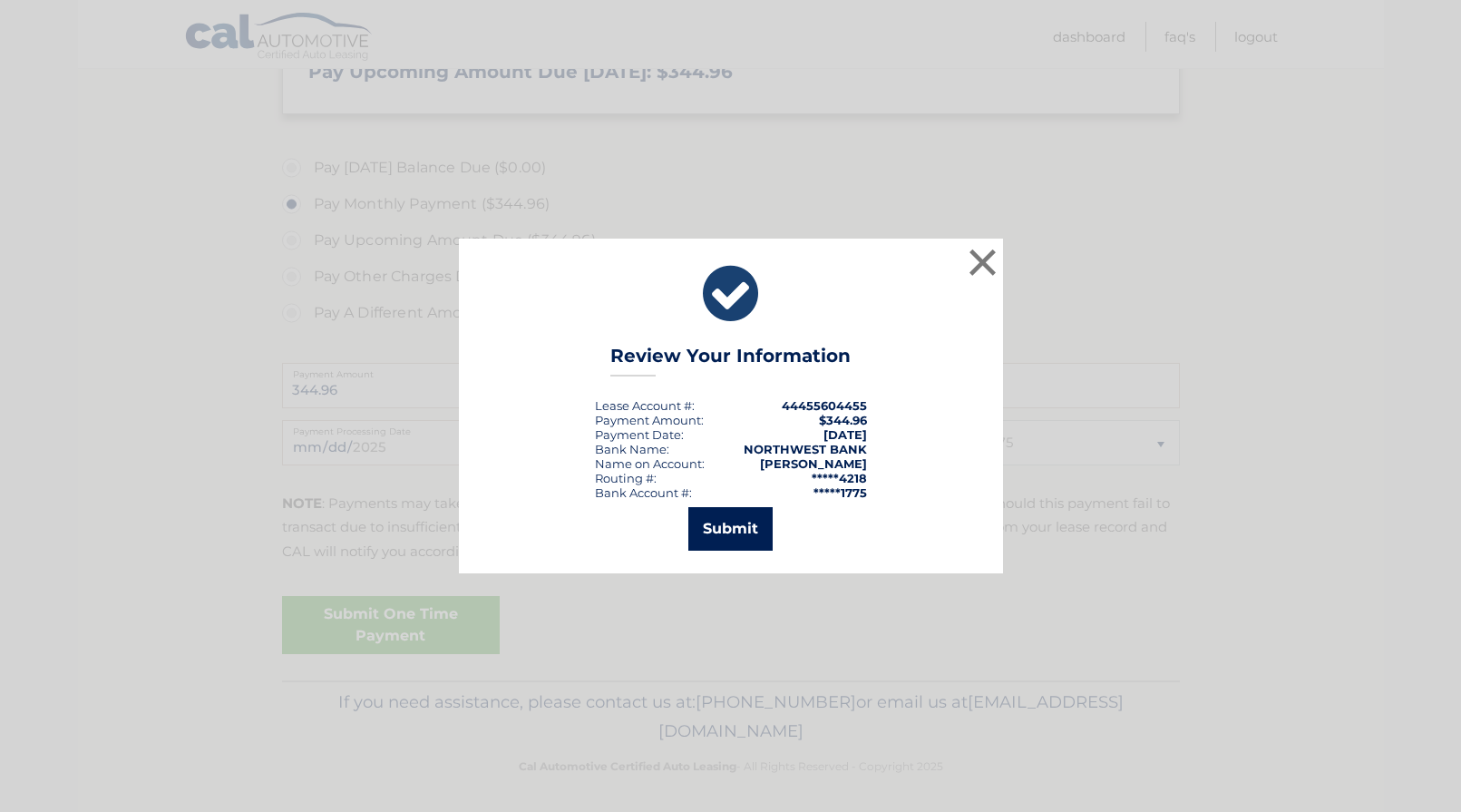
click at [730, 524] on button "Submit" at bounding box center [730, 528] width 84 height 44
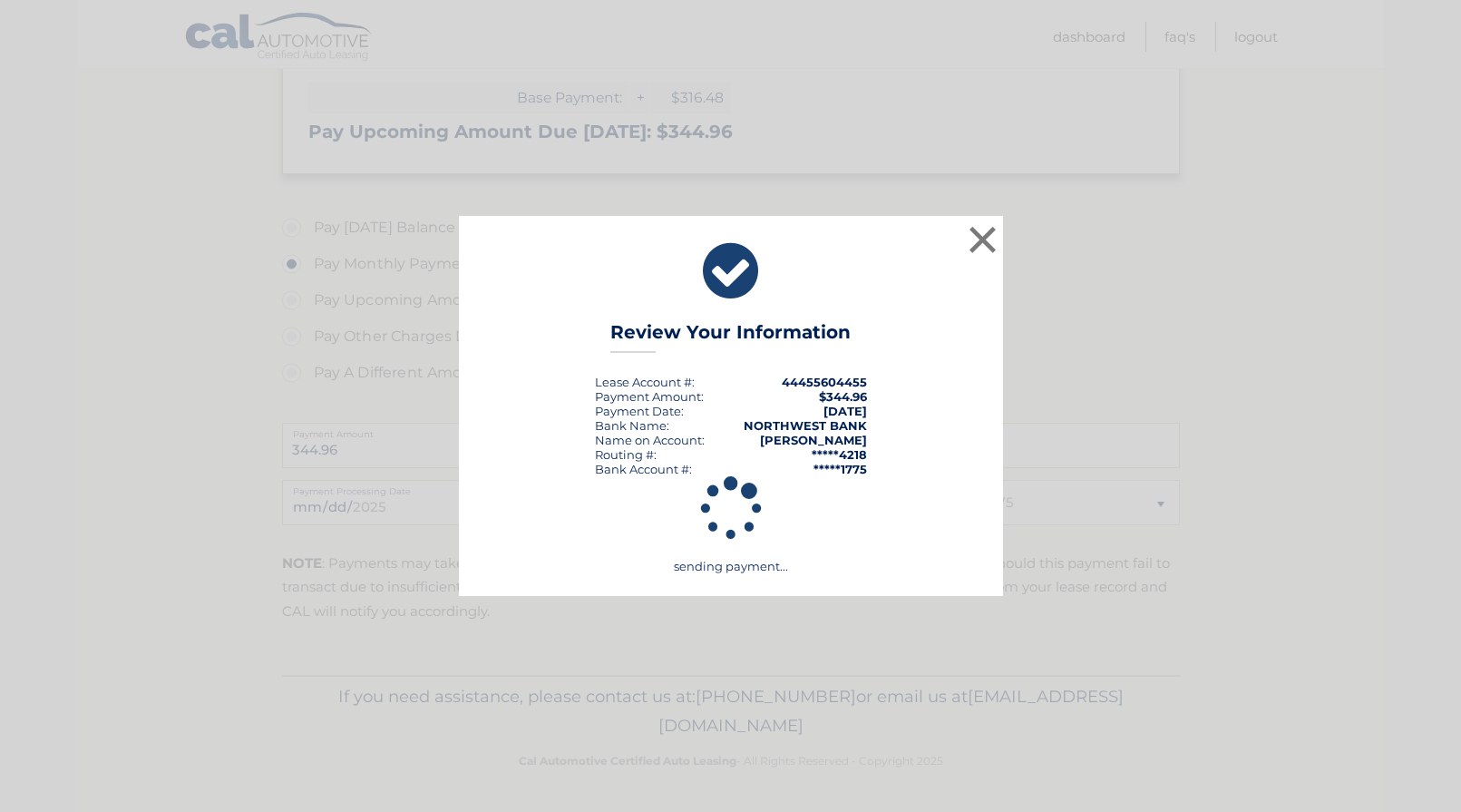
scroll to position [521, 0]
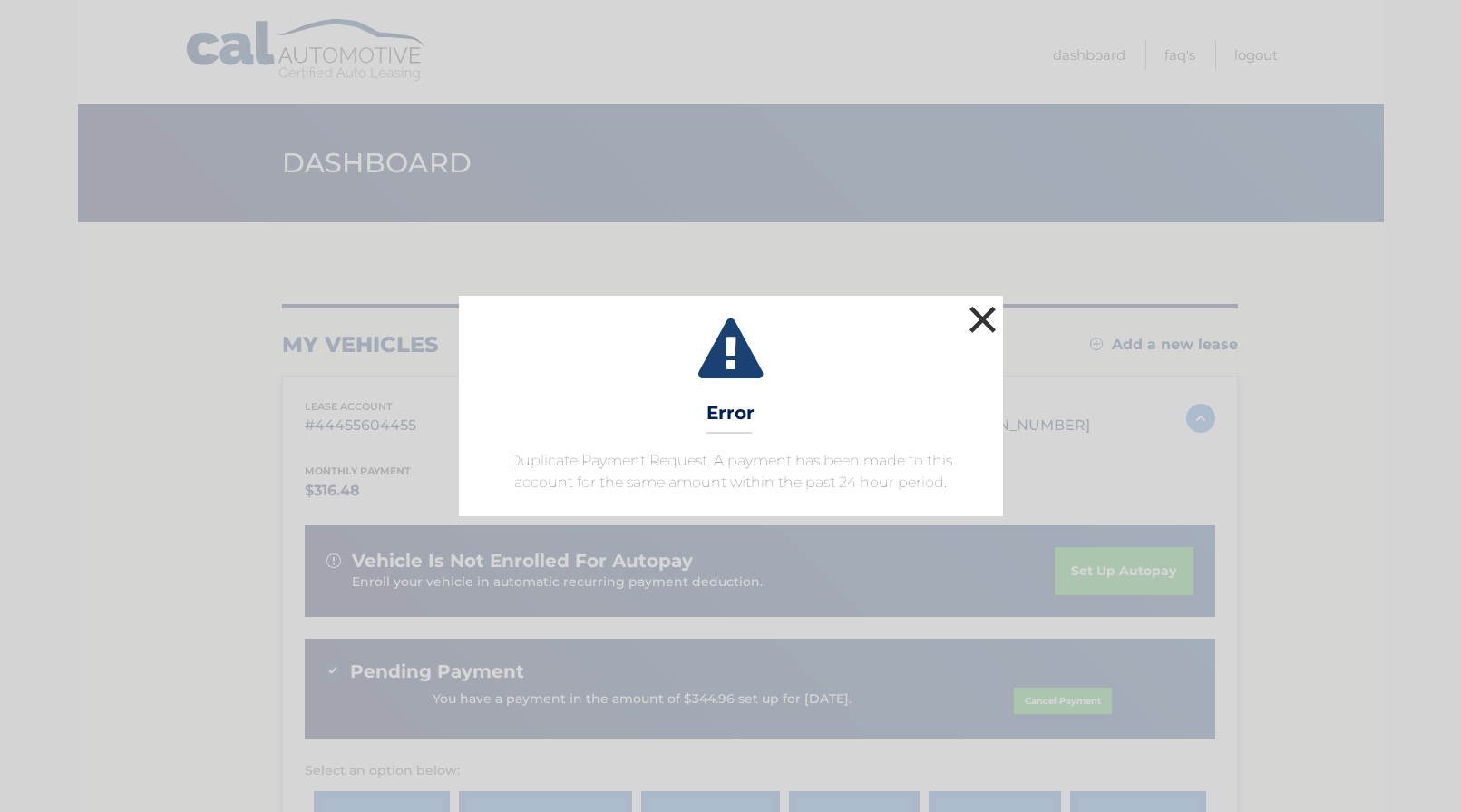
click at [984, 319] on button "×" at bounding box center [983, 319] width 36 height 36
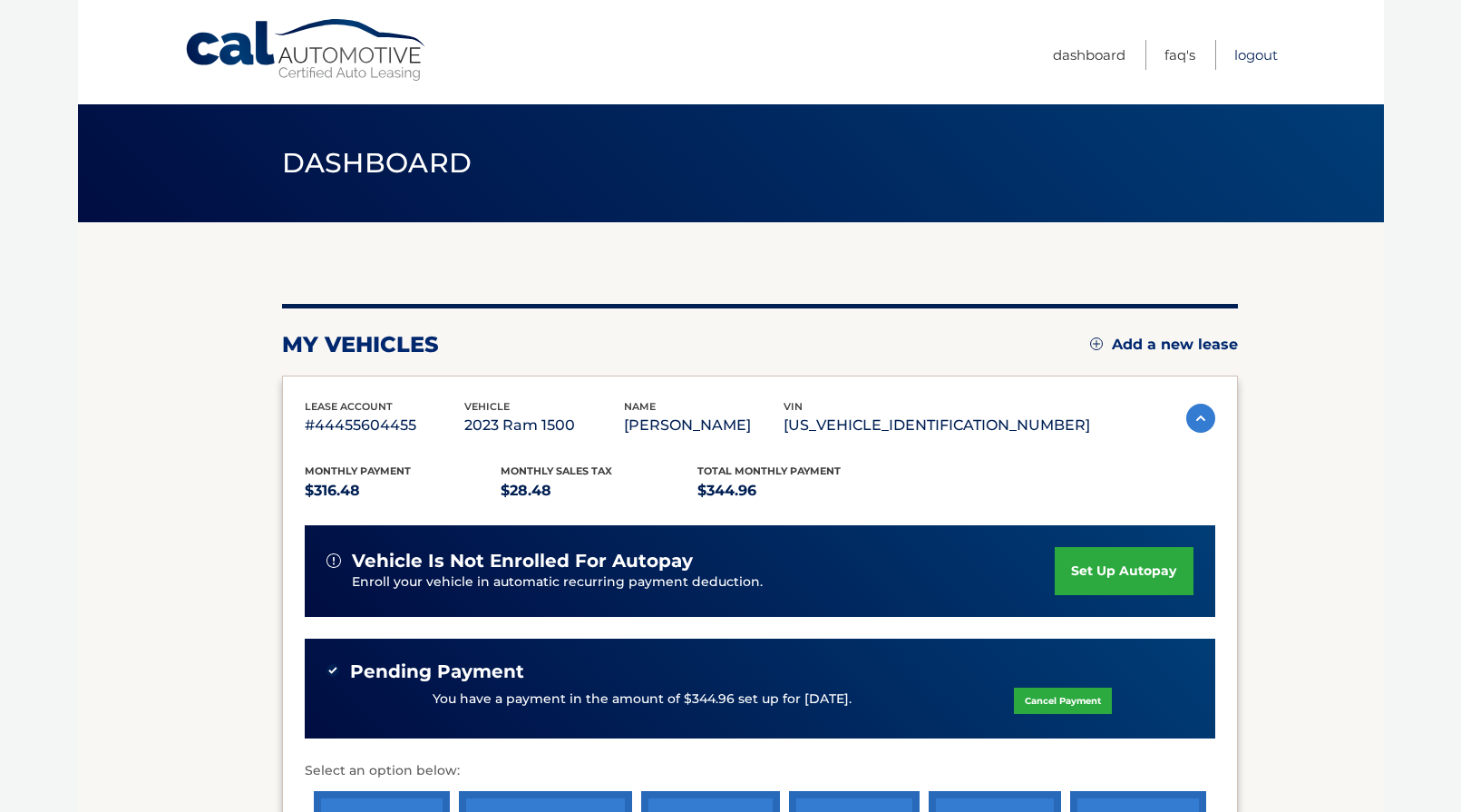
click at [1250, 56] on link "Logout" at bounding box center [1256, 55] width 44 height 30
